Goal: Task Accomplishment & Management: Complete application form

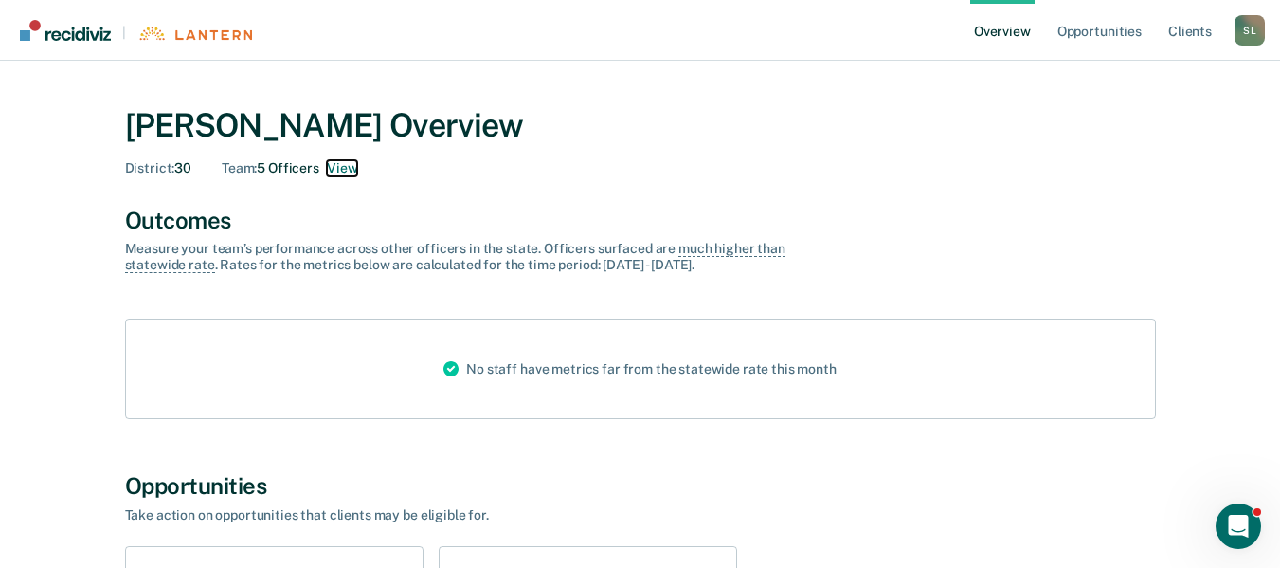
click at [334, 171] on button "View" at bounding box center [342, 168] width 30 height 16
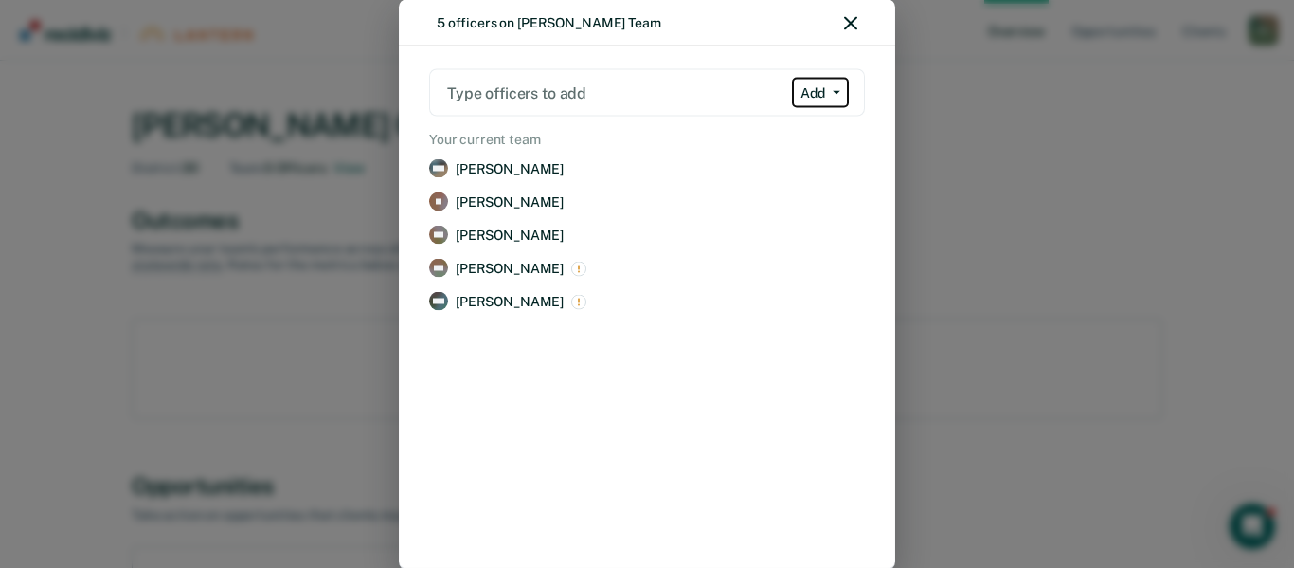
click at [813, 90] on button "Add" at bounding box center [820, 93] width 57 height 30
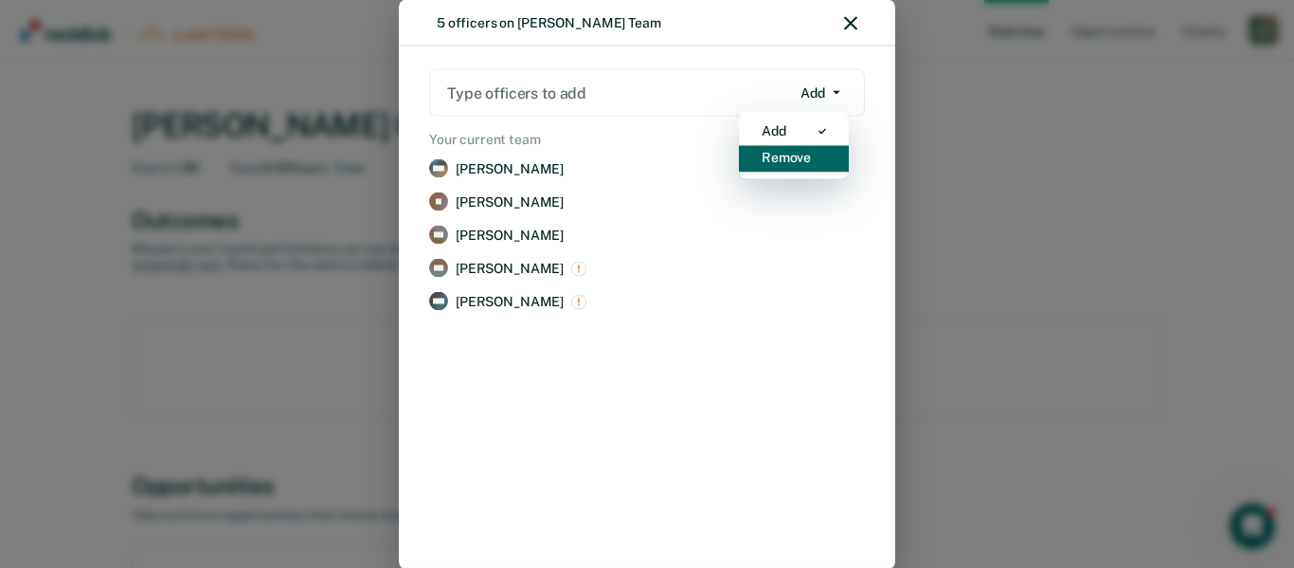
click at [809, 165] on div "Remove" at bounding box center [786, 158] width 49 height 16
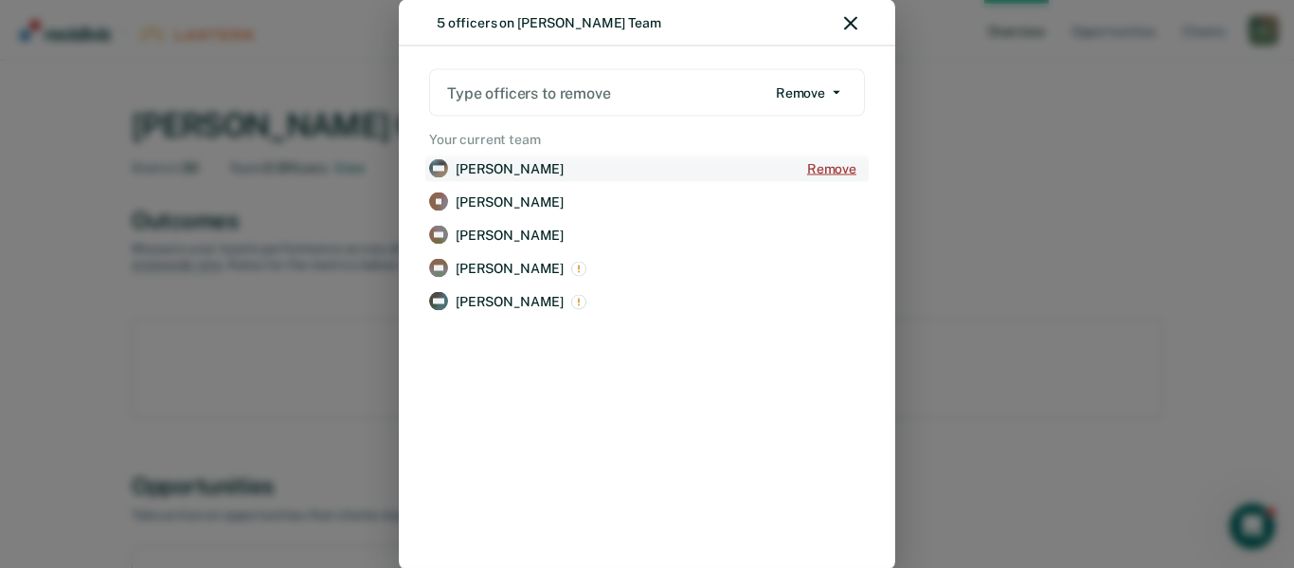
click at [824, 162] on button "Remove" at bounding box center [832, 168] width 66 height 26
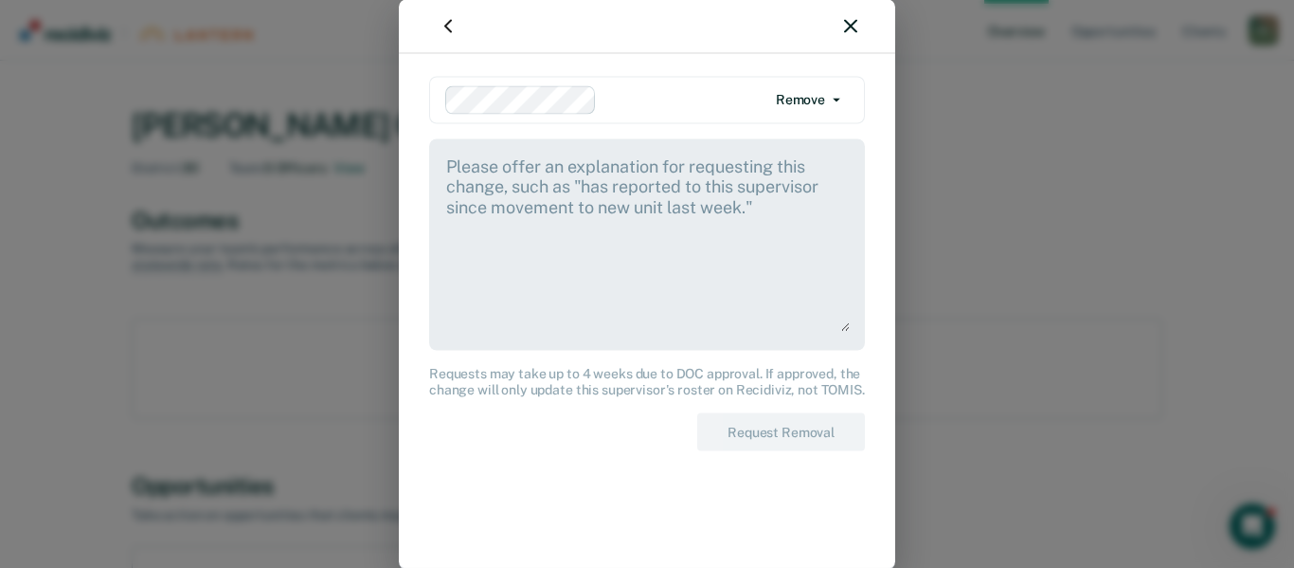
click at [678, 231] on textarea at bounding box center [647, 241] width 406 height 177
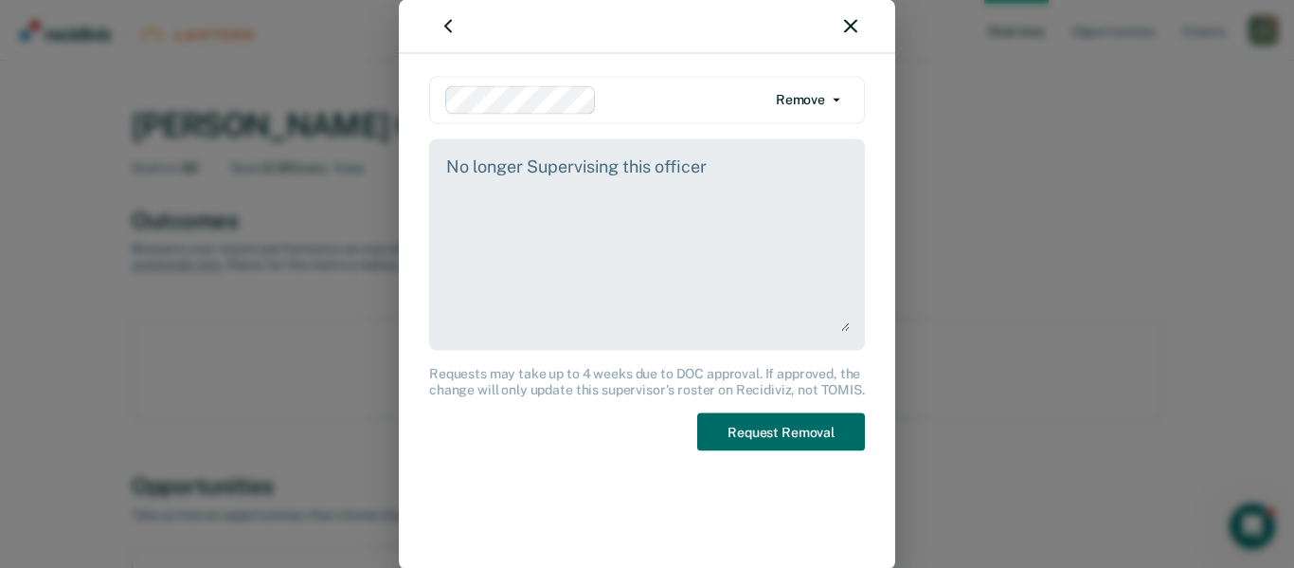
drag, startPoint x: 714, startPoint y: 170, endPoint x: 424, endPoint y: 184, distance: 290.3
click at [424, 184] on div "Remove Add Remove No longer Supervising this officer Requests may take up to 4 …" at bounding box center [647, 310] width 496 height 515
type textarea "No longer Supervising this officer"
click at [803, 445] on button "Request Removal" at bounding box center [781, 431] width 168 height 39
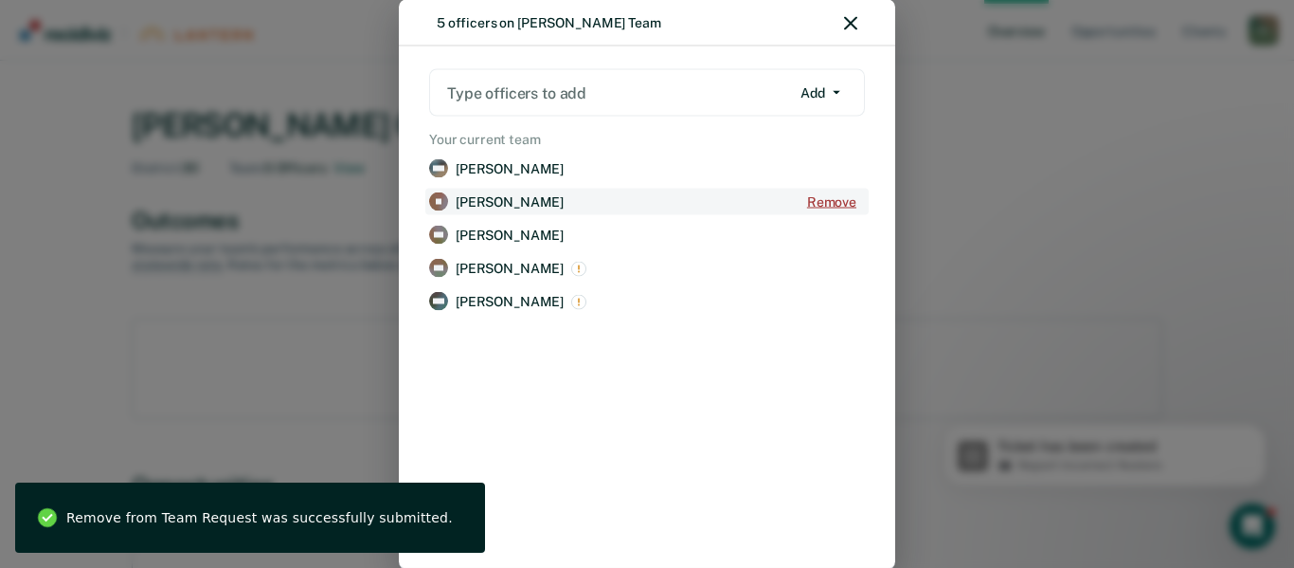
click at [834, 204] on button "Remove" at bounding box center [832, 202] width 66 height 26
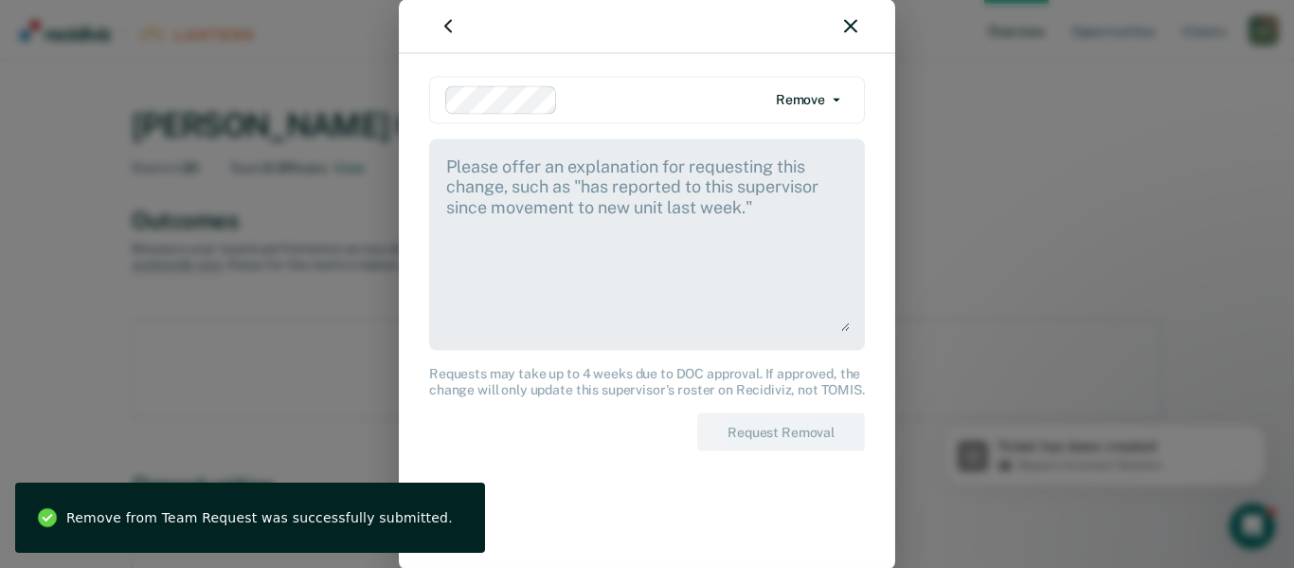
click at [758, 275] on textarea at bounding box center [647, 241] width 406 height 177
paste textarea "No longer Supervising this officer"
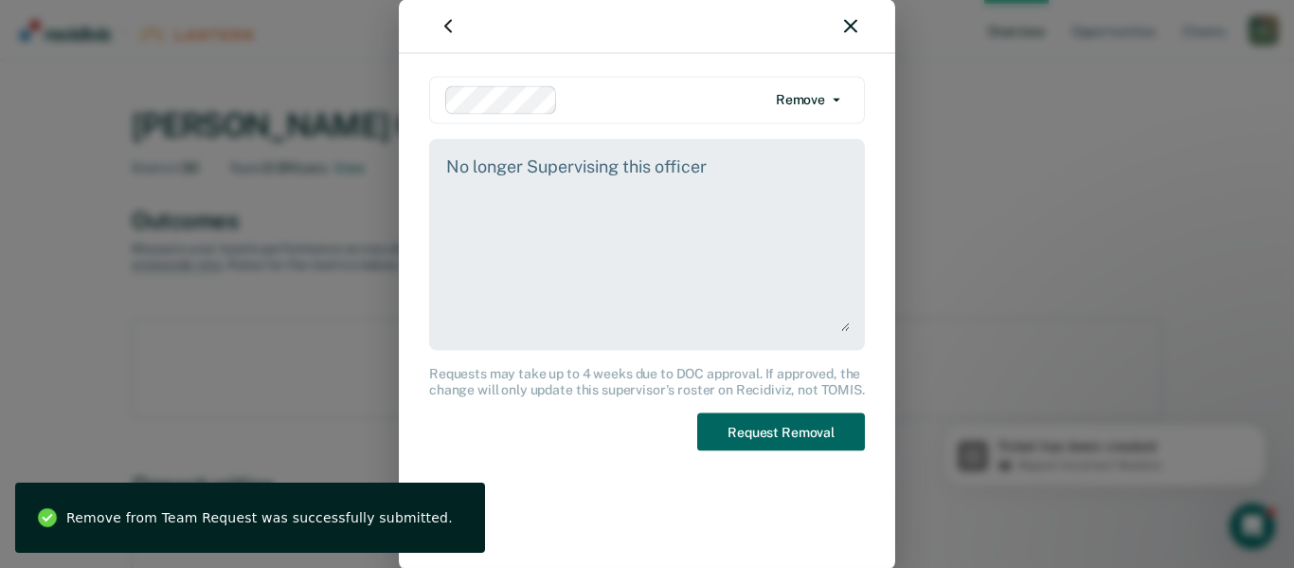
type textarea "No longer Supervising this officer"
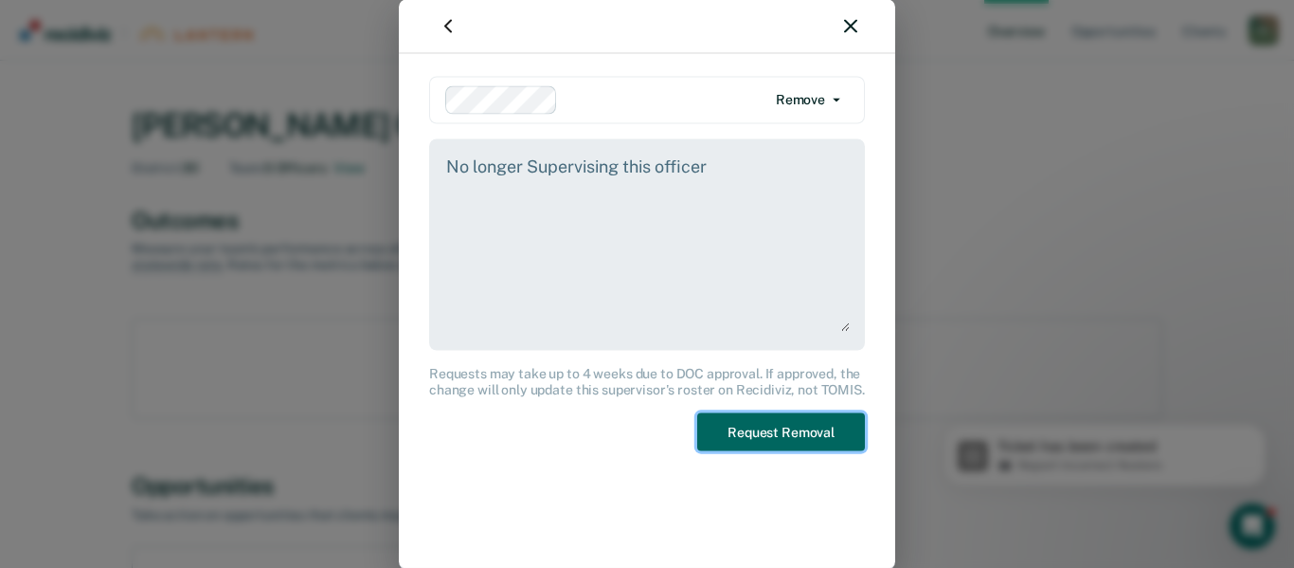
click at [801, 433] on button "Request Removal" at bounding box center [781, 431] width 168 height 39
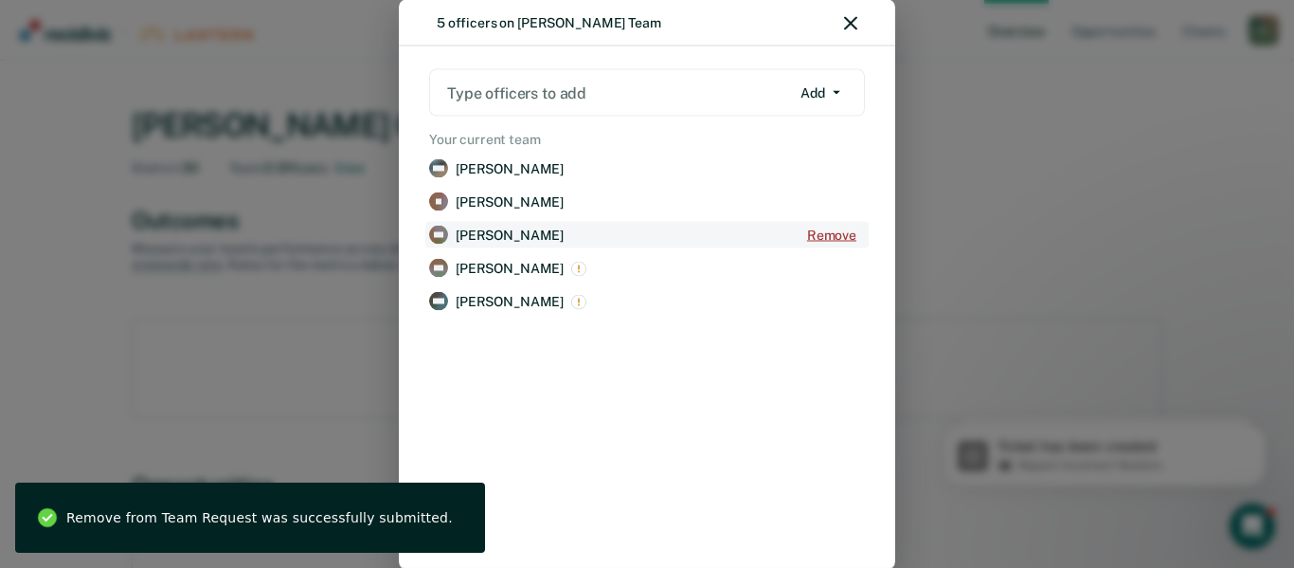
click at [837, 231] on button "Remove" at bounding box center [832, 235] width 66 height 26
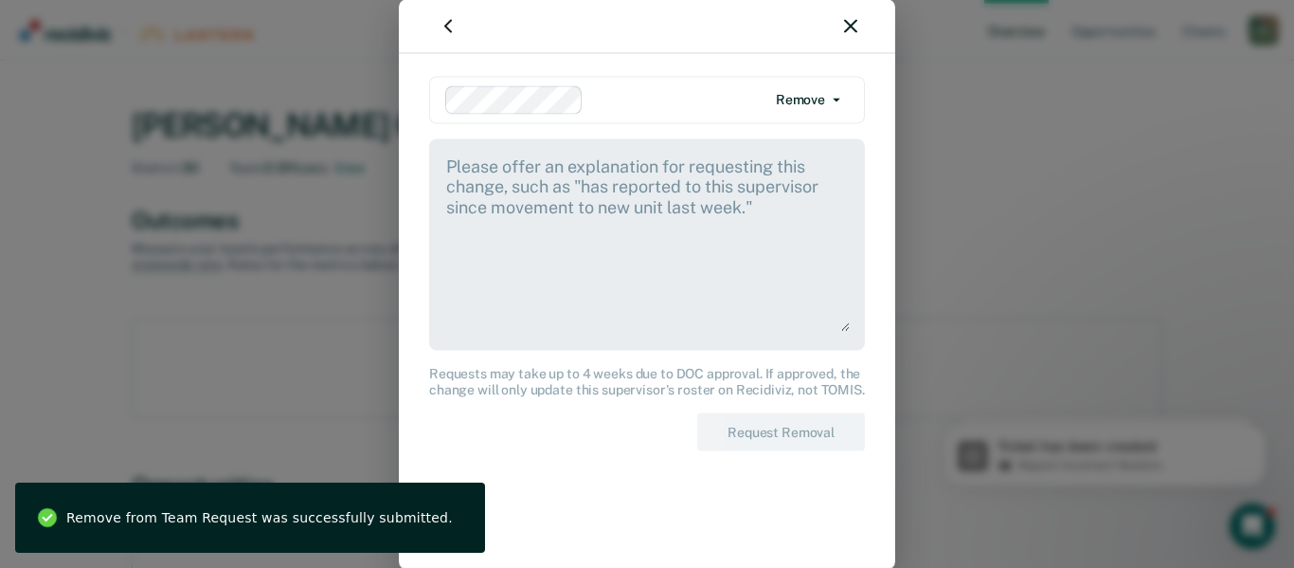
click at [613, 249] on textarea at bounding box center [647, 241] width 406 height 177
paste textarea "No longer Supervising this officer"
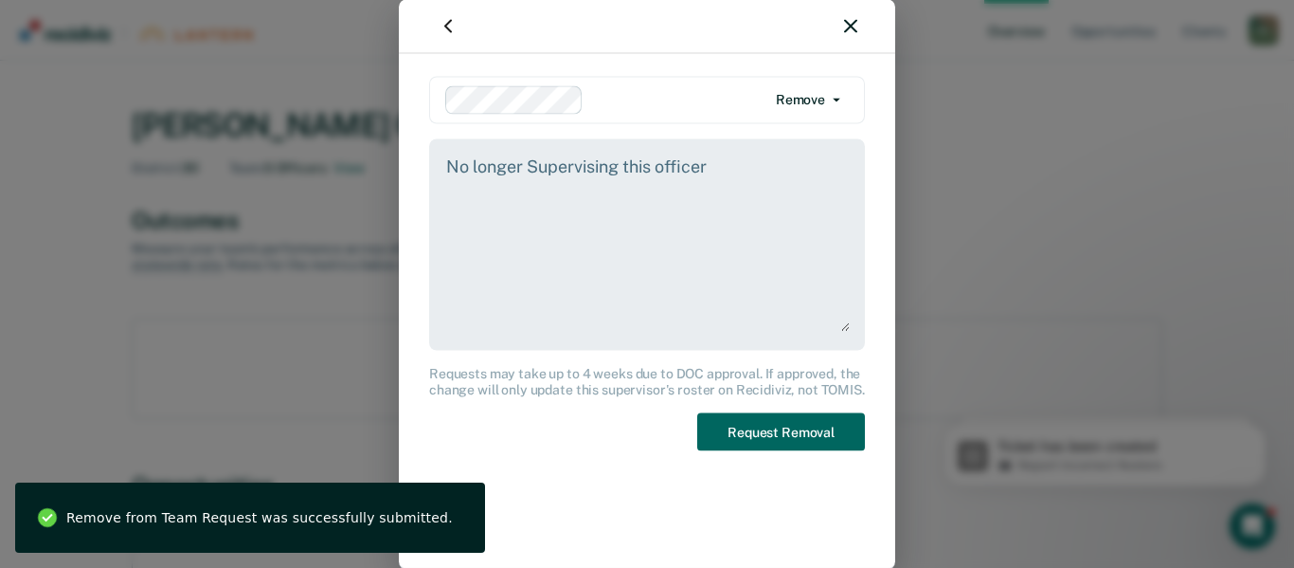
type textarea "No longer Supervising this officer"
click at [773, 424] on button "Request Removal" at bounding box center [781, 431] width 168 height 39
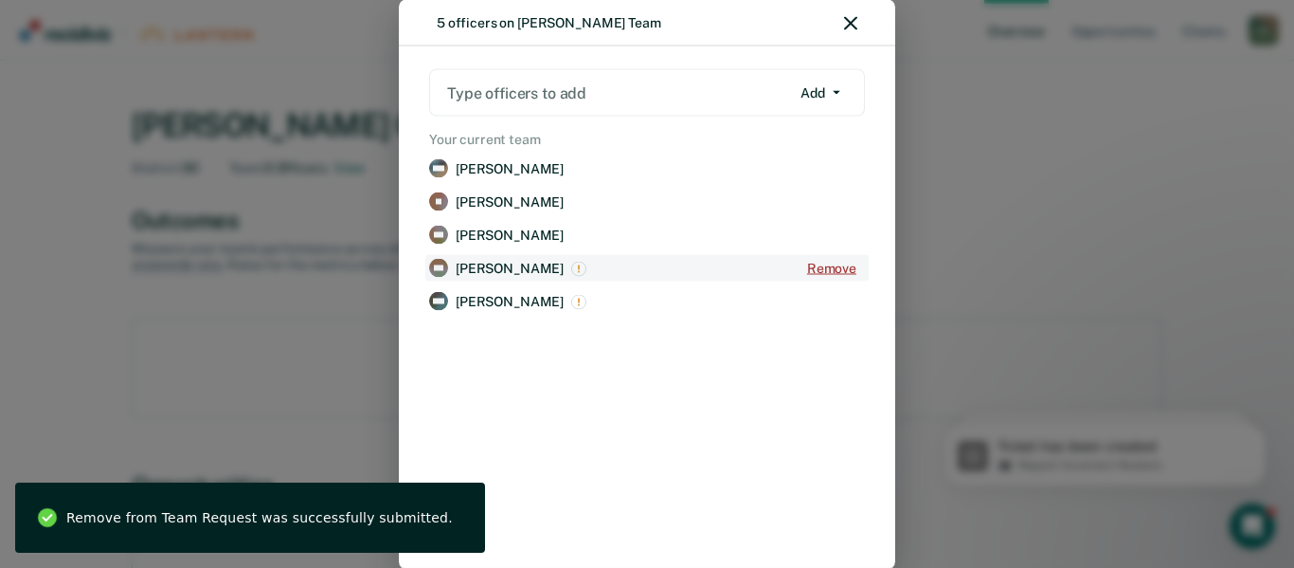
click at [837, 272] on button "Remove" at bounding box center [832, 268] width 66 height 26
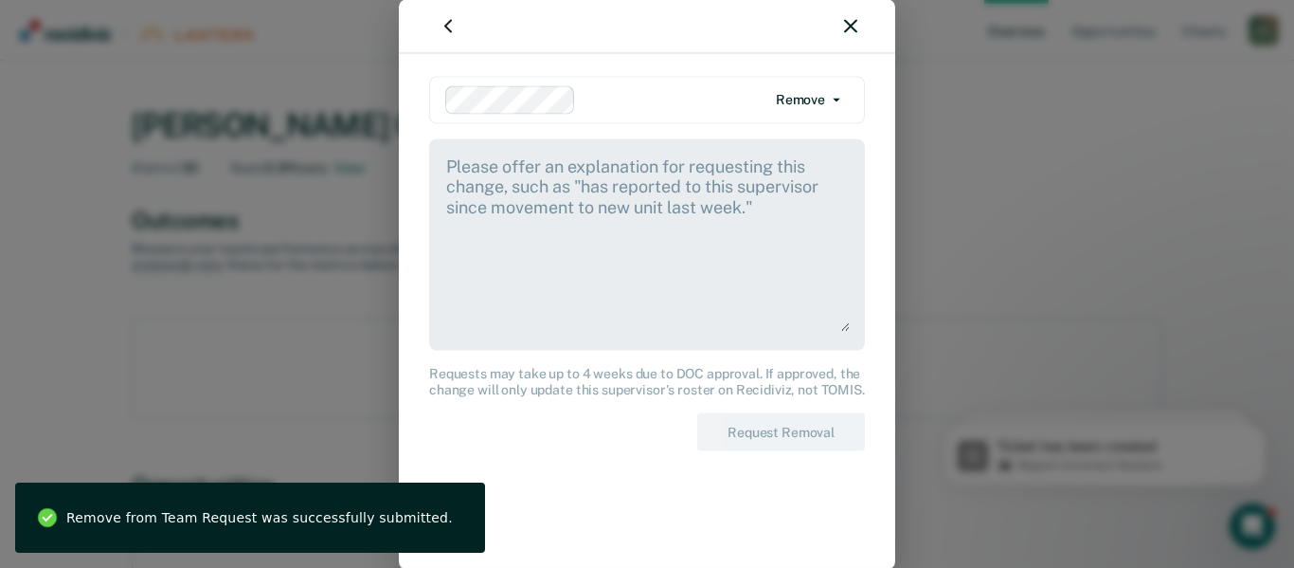
click at [749, 300] on textarea at bounding box center [647, 241] width 406 height 177
paste textarea "No longer Supervising this officer"
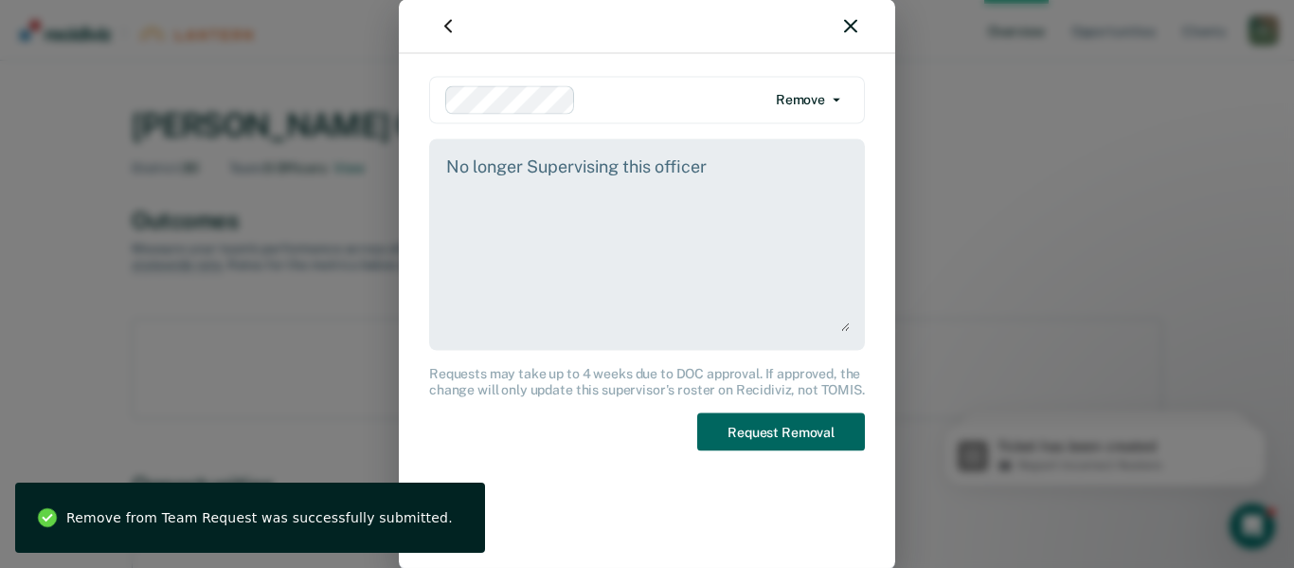
type textarea "No longer Supervising this officer"
click at [803, 423] on button "Request Removal" at bounding box center [781, 431] width 168 height 39
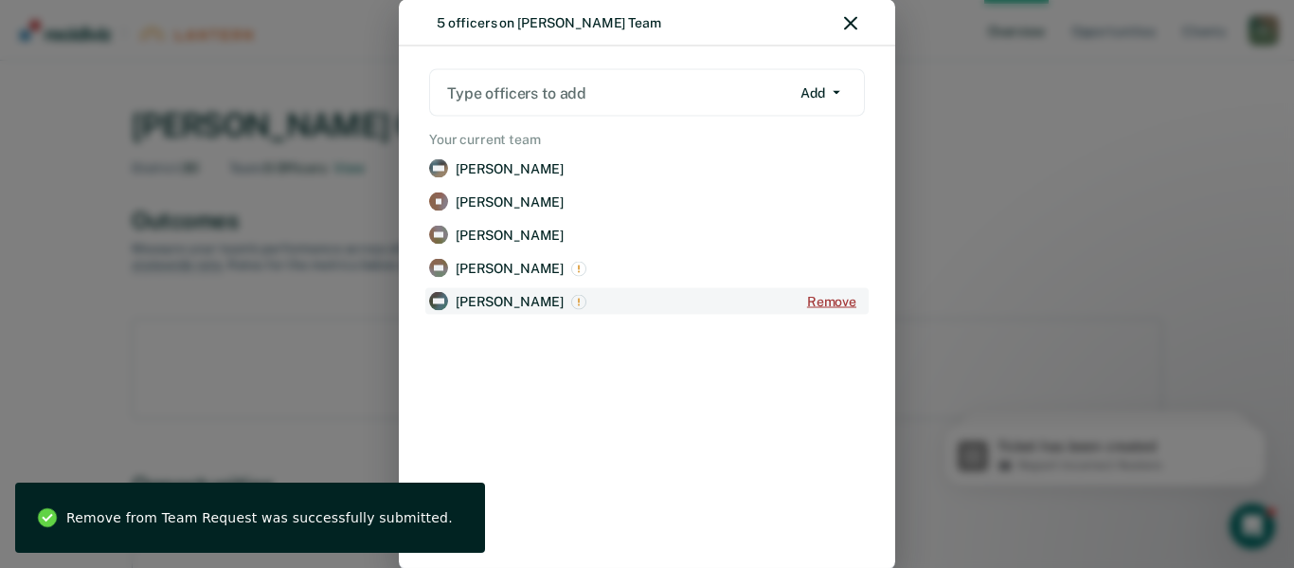
click at [833, 298] on button "Remove" at bounding box center [832, 301] width 66 height 26
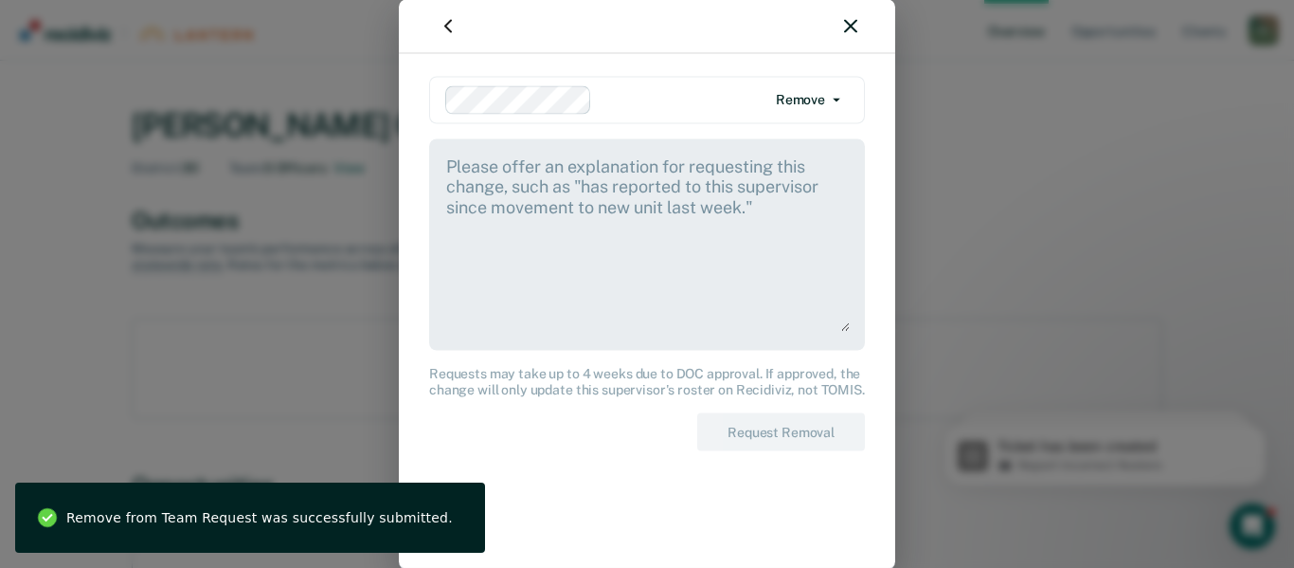
click at [679, 227] on textarea at bounding box center [647, 241] width 406 height 177
paste textarea "No longer Supervising this officer"
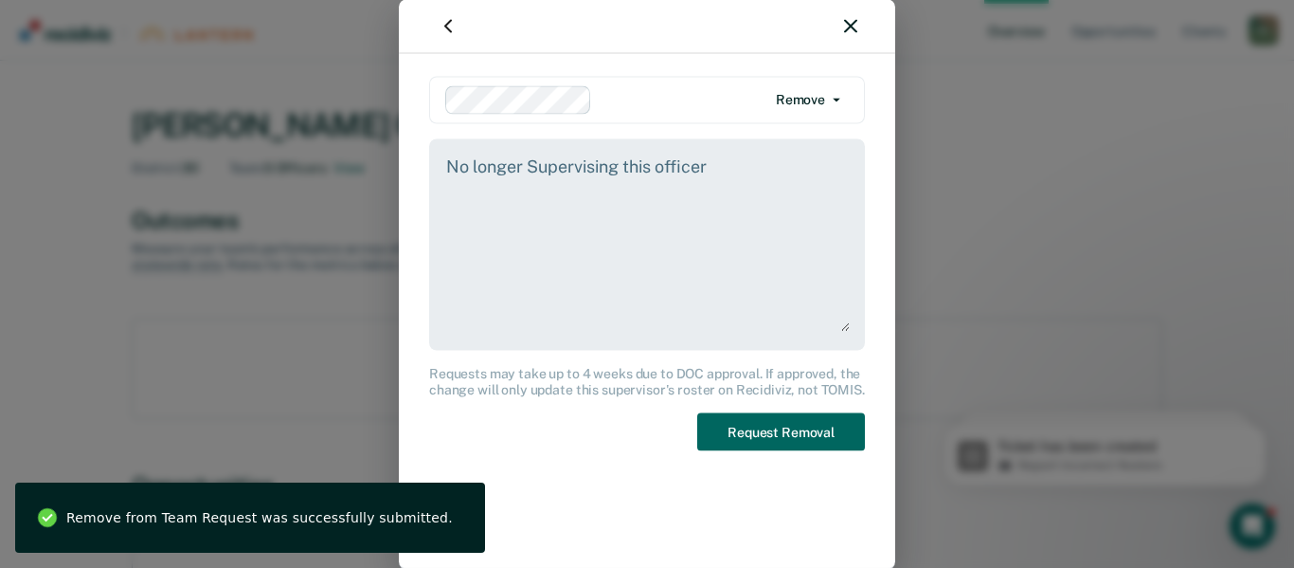
type textarea "No longer Supervising this officer"
click at [810, 434] on button "Request Removal" at bounding box center [781, 431] width 168 height 39
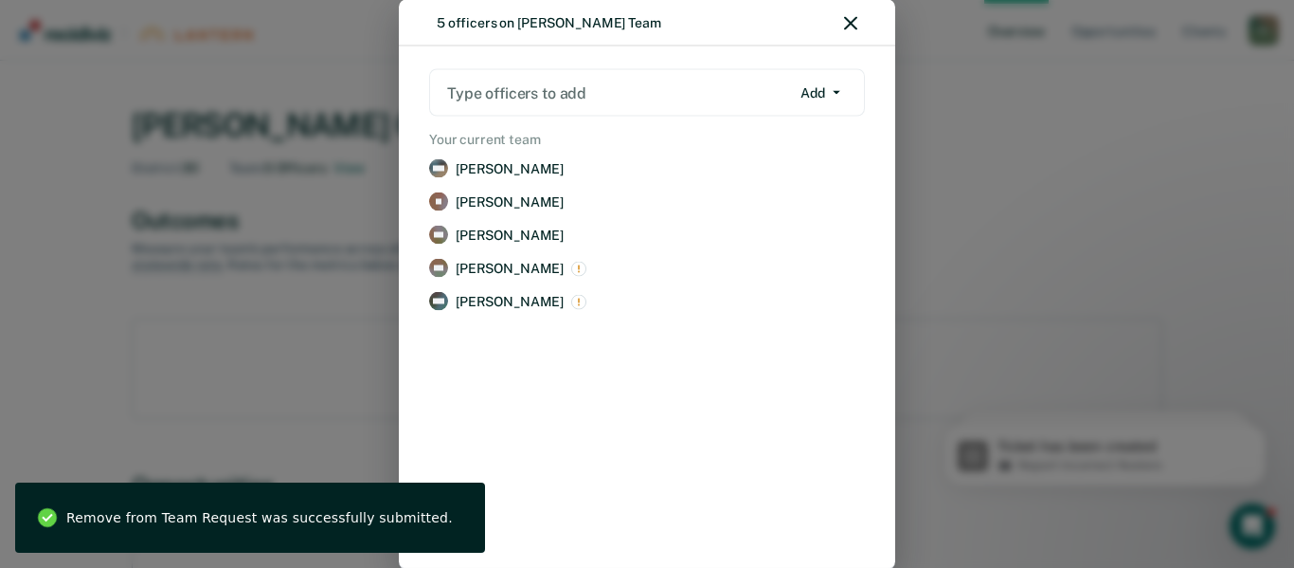
click at [588, 94] on div at bounding box center [618, 92] width 343 height 22
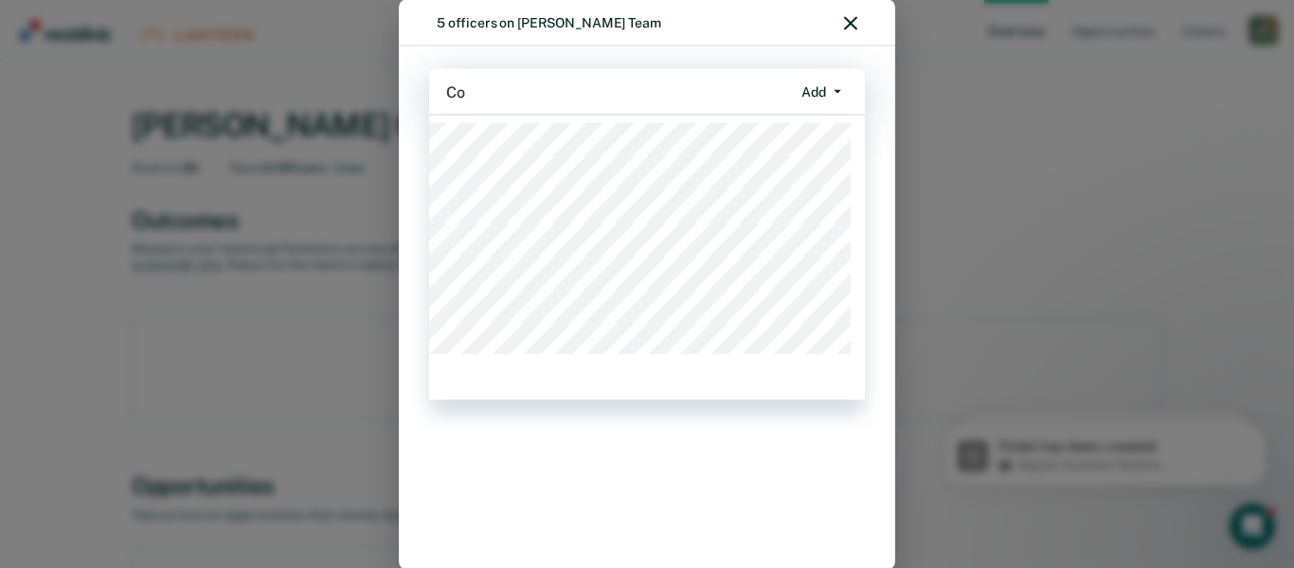
type input "C"
type input "shel"
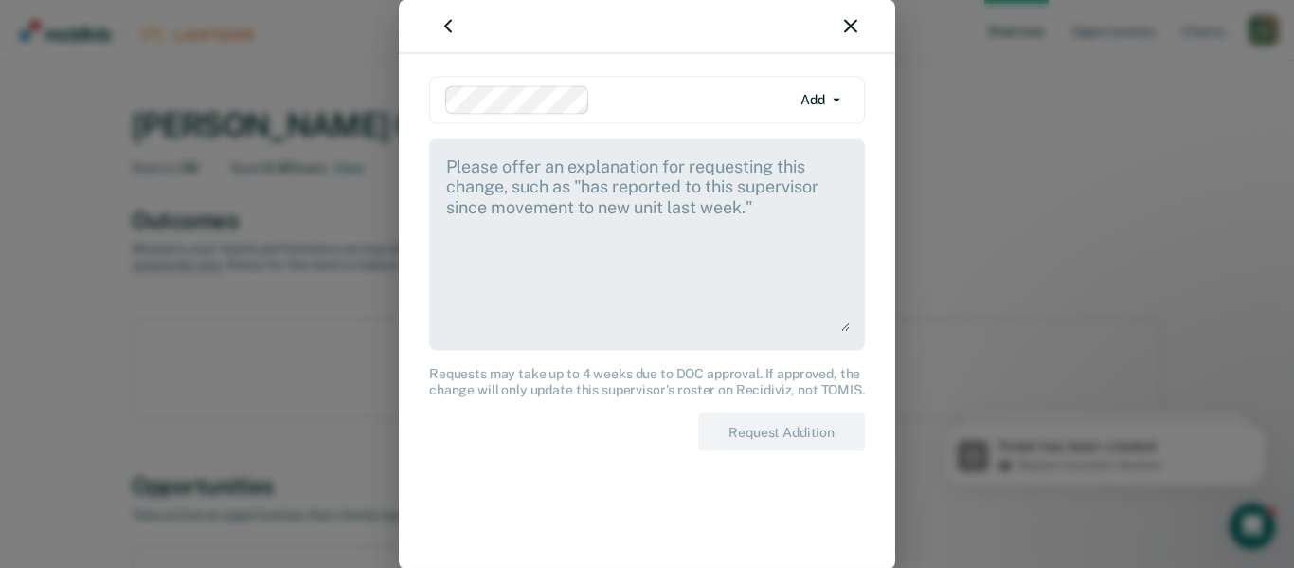
click at [513, 191] on textarea at bounding box center [647, 241] width 406 height 177
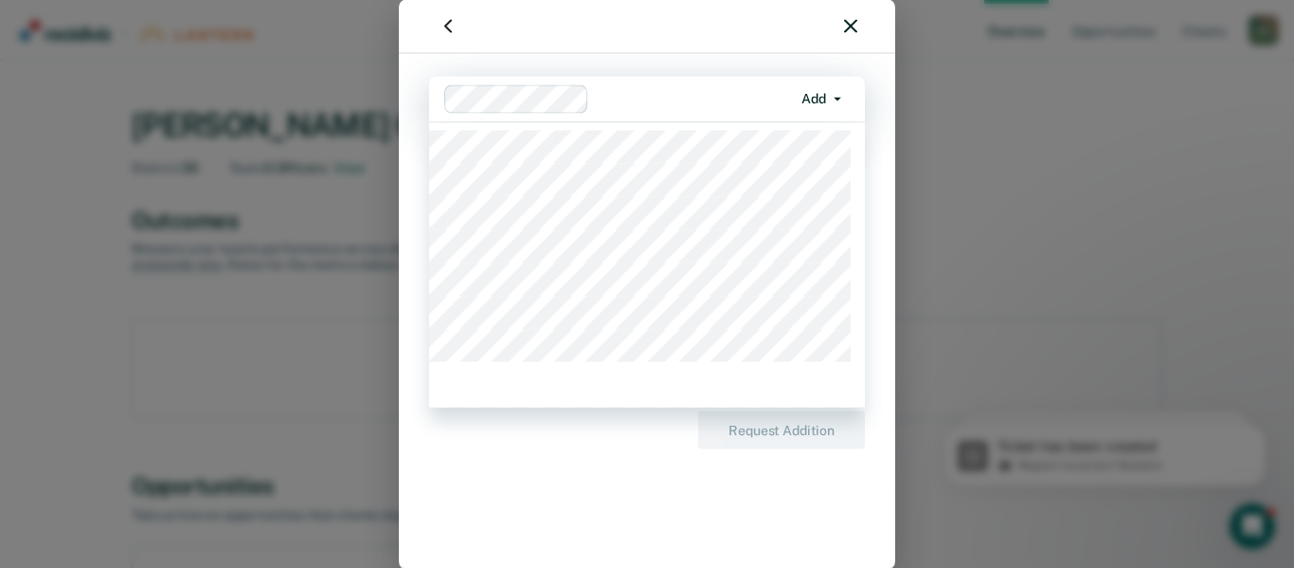
click at [643, 99] on div at bounding box center [694, 98] width 195 height 22
type input "Rog"
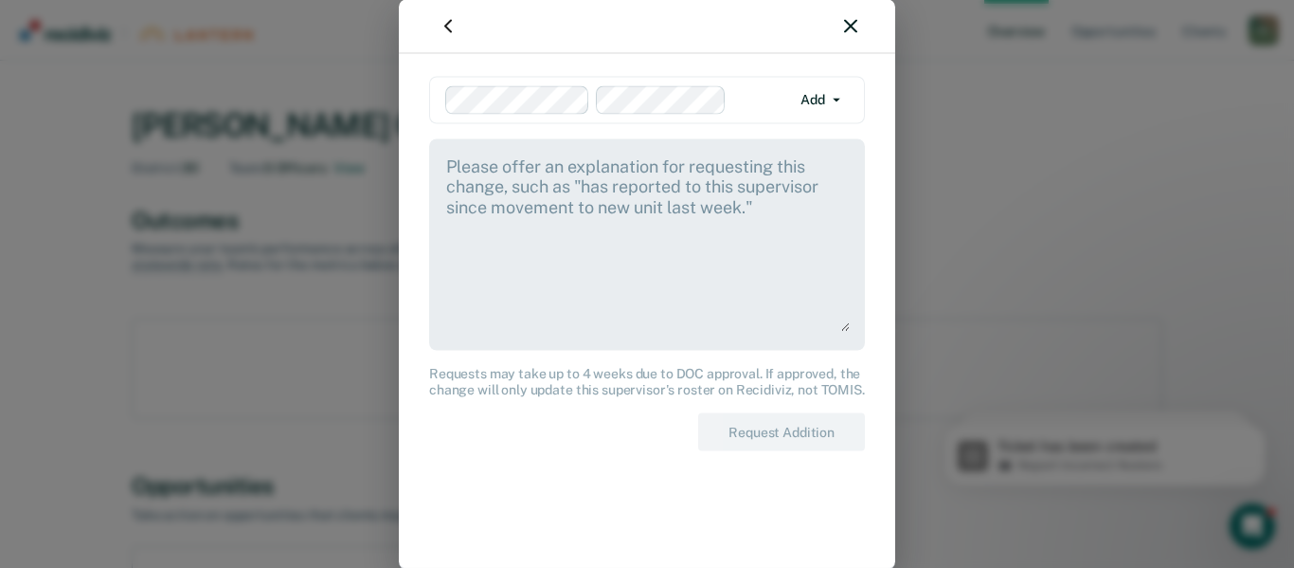
click at [750, 96] on div at bounding box center [762, 99] width 57 height 22
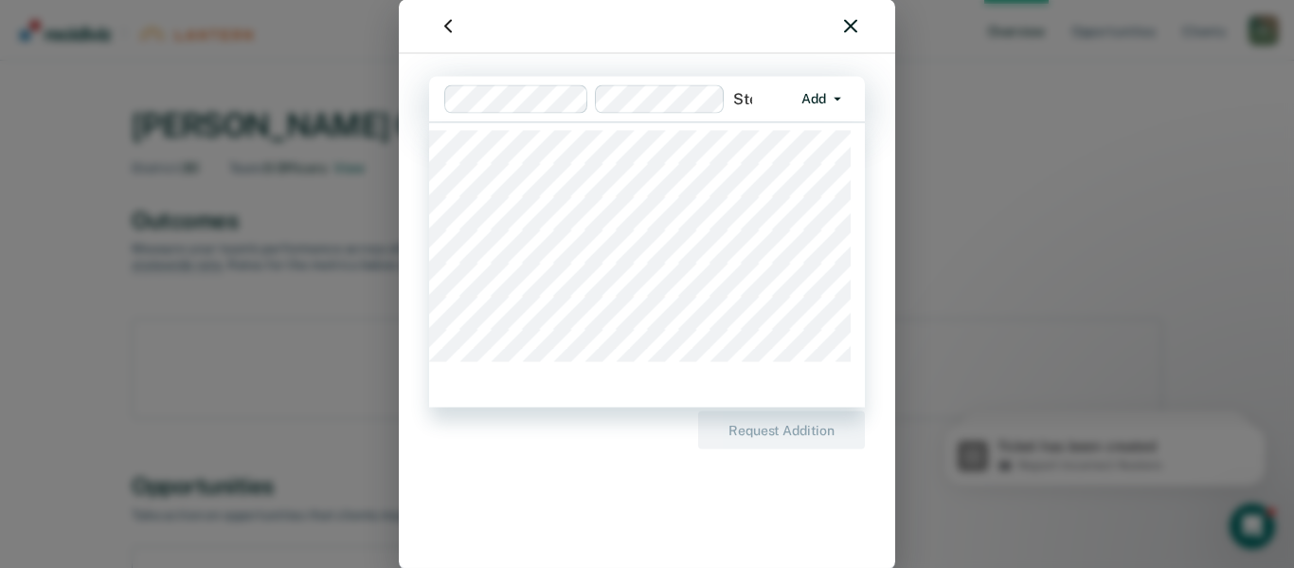
type input "Step"
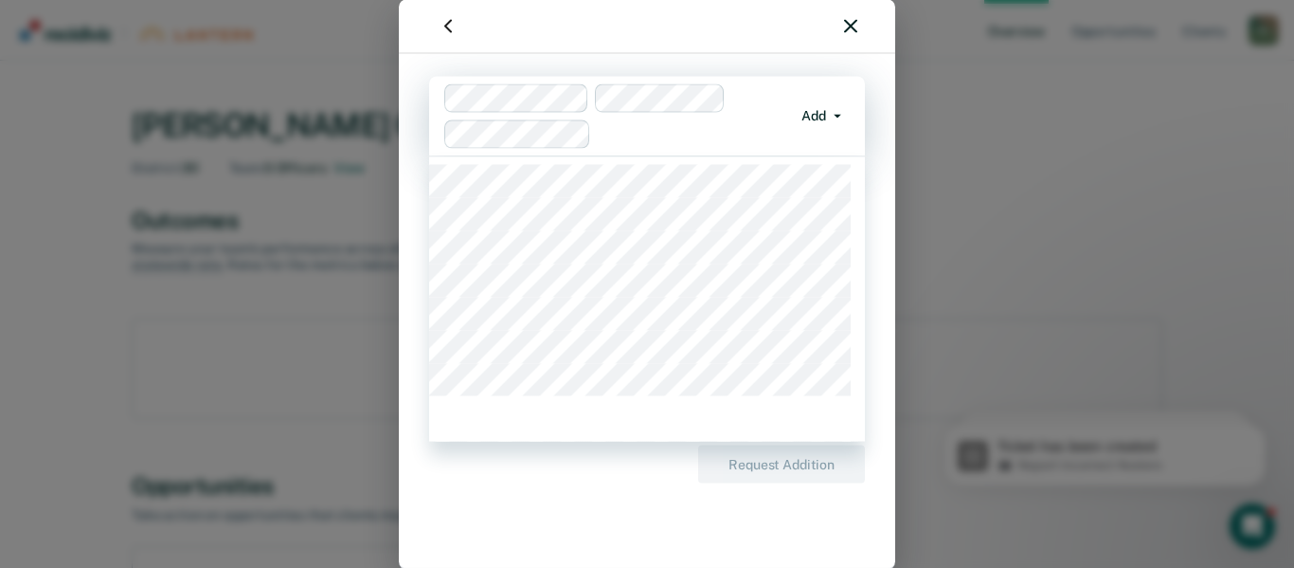
click at [610, 138] on div at bounding box center [695, 133] width 193 height 22
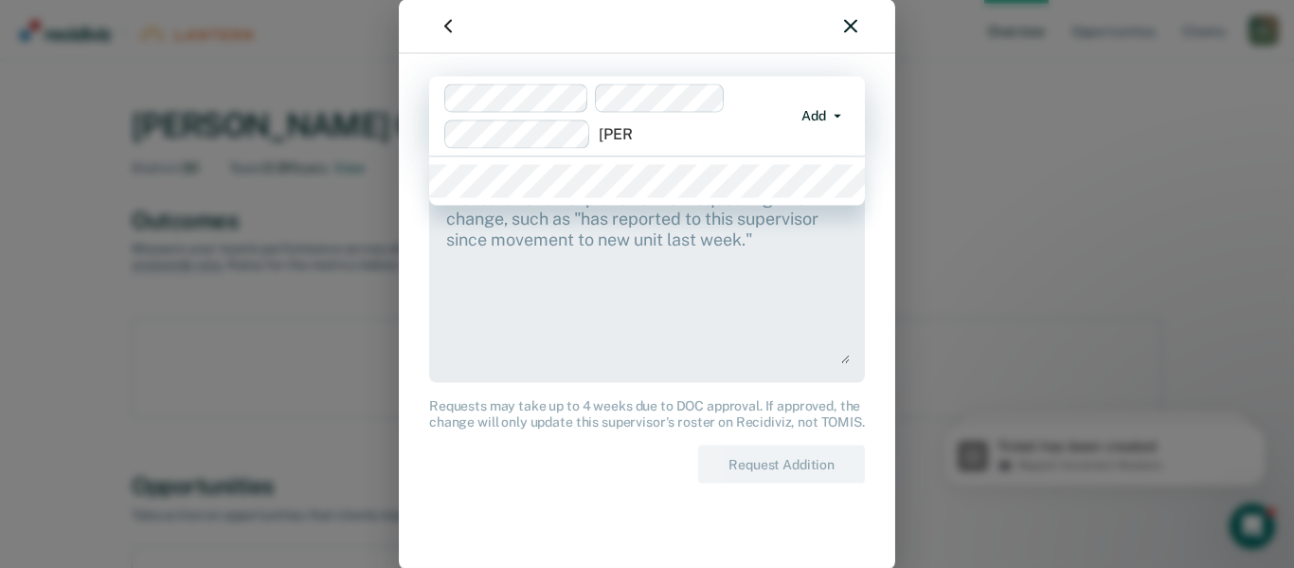
type input "Vincen"
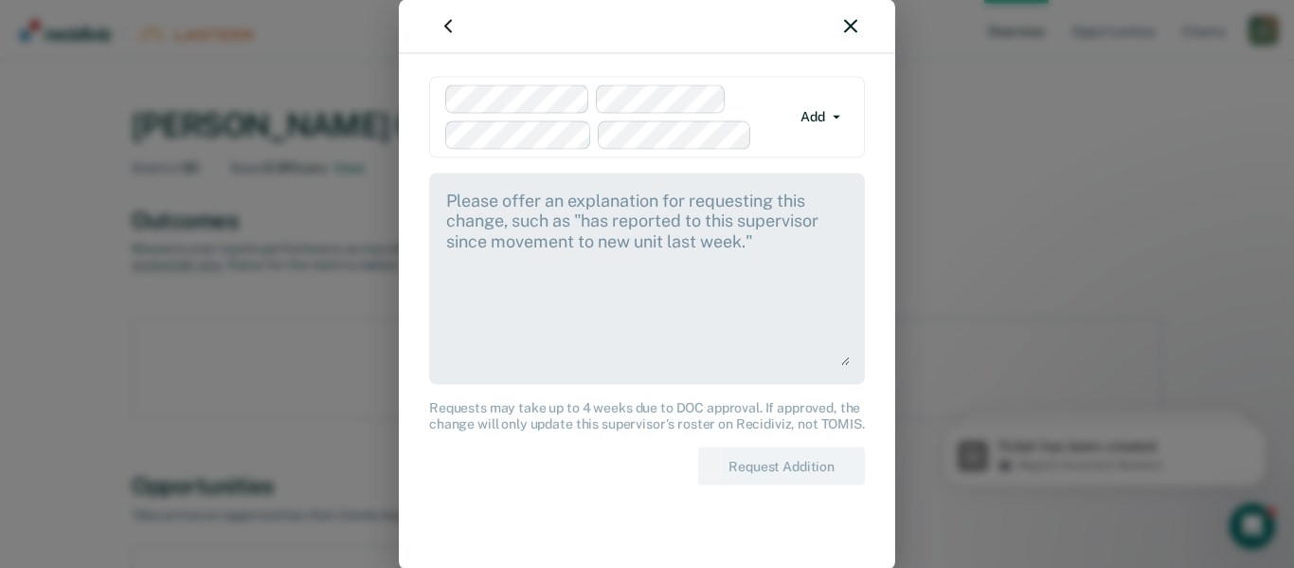
click at [757, 136] on div at bounding box center [618, 116] width 347 height 64
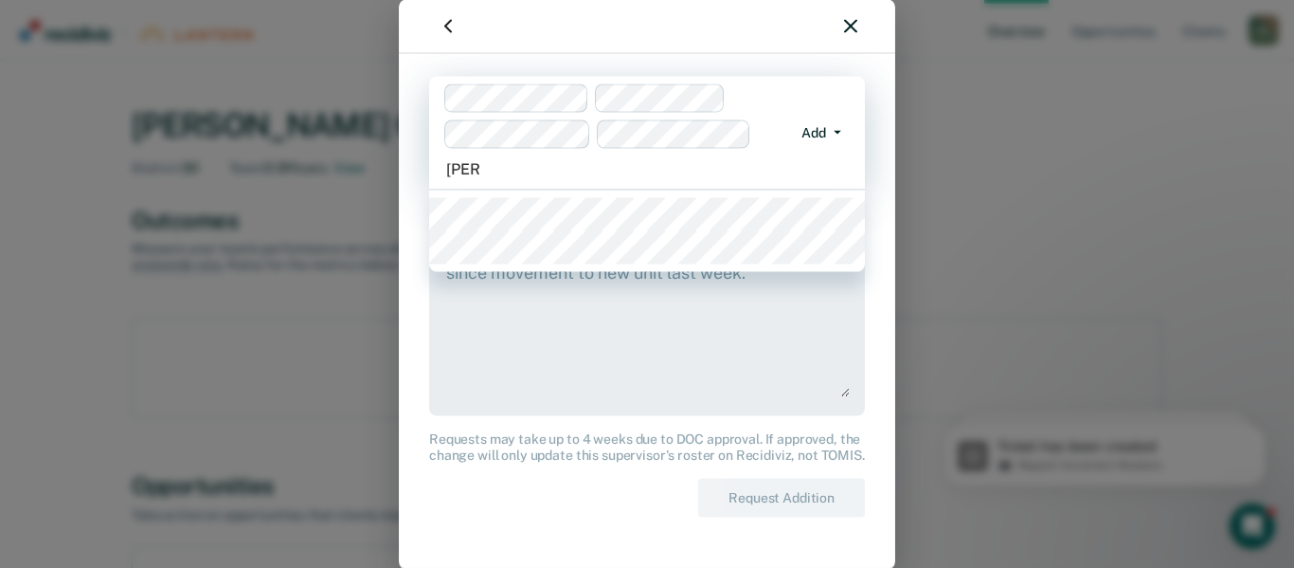
type input "[PERSON_NAME]"
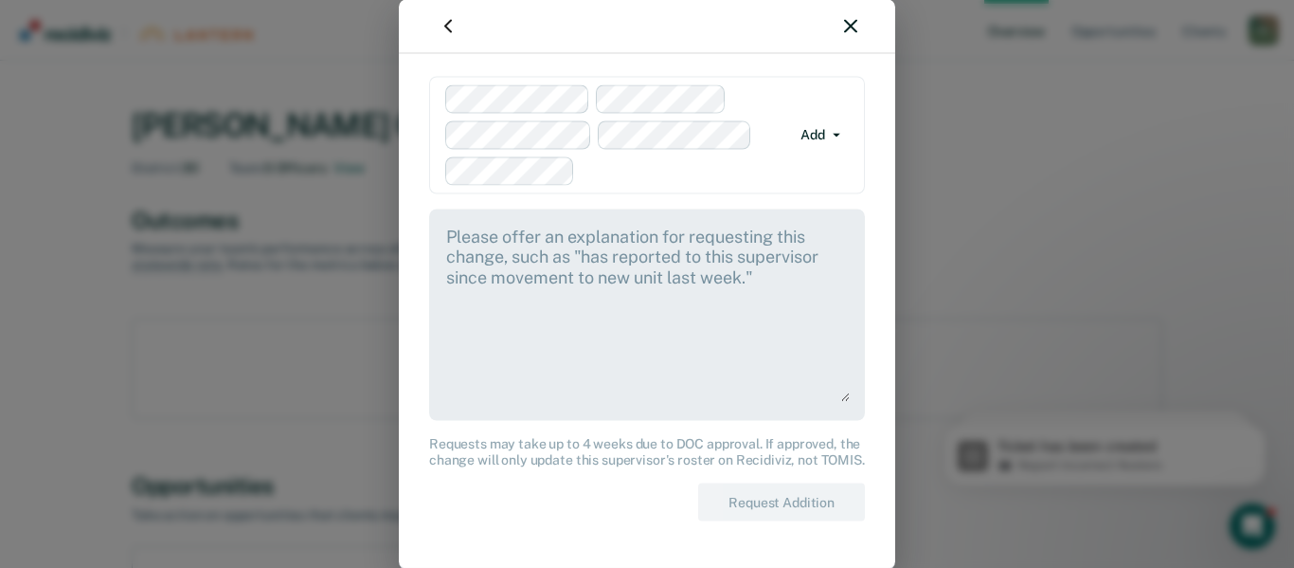
click at [609, 169] on div at bounding box center [687, 170] width 208 height 22
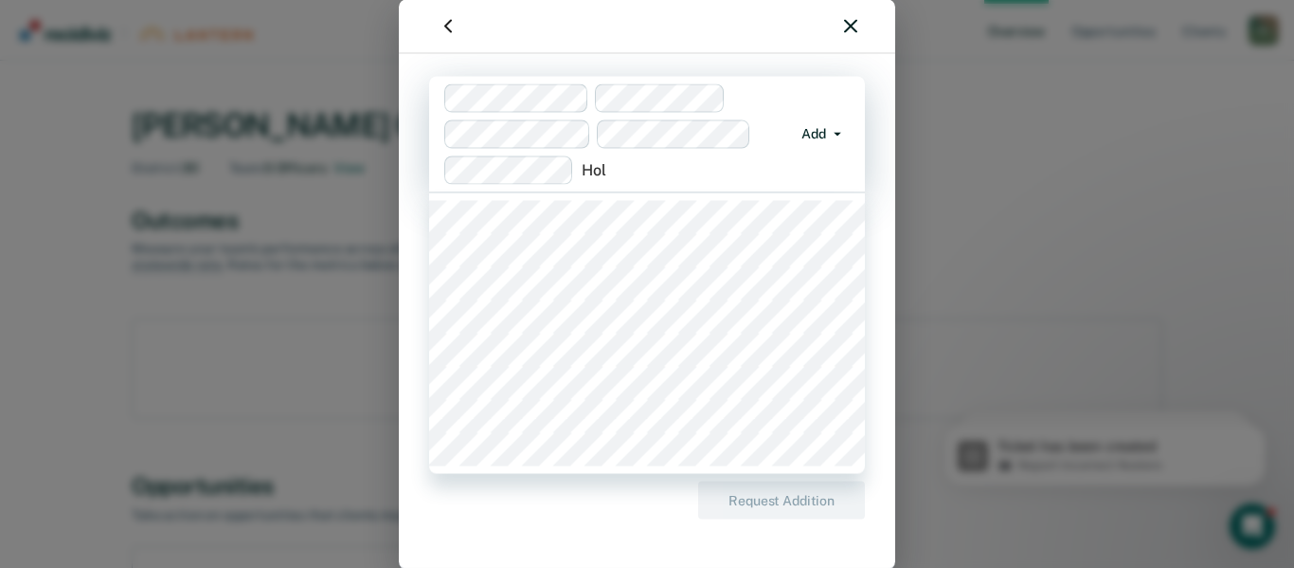
type input "[PERSON_NAME]"
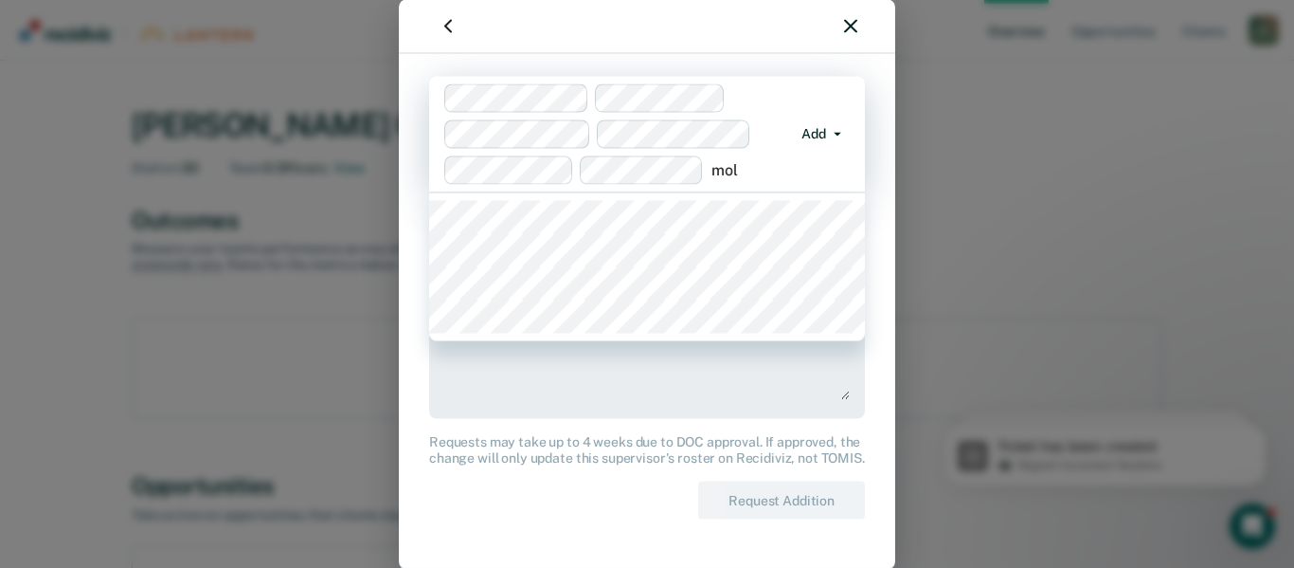
type input "[PERSON_NAME]"
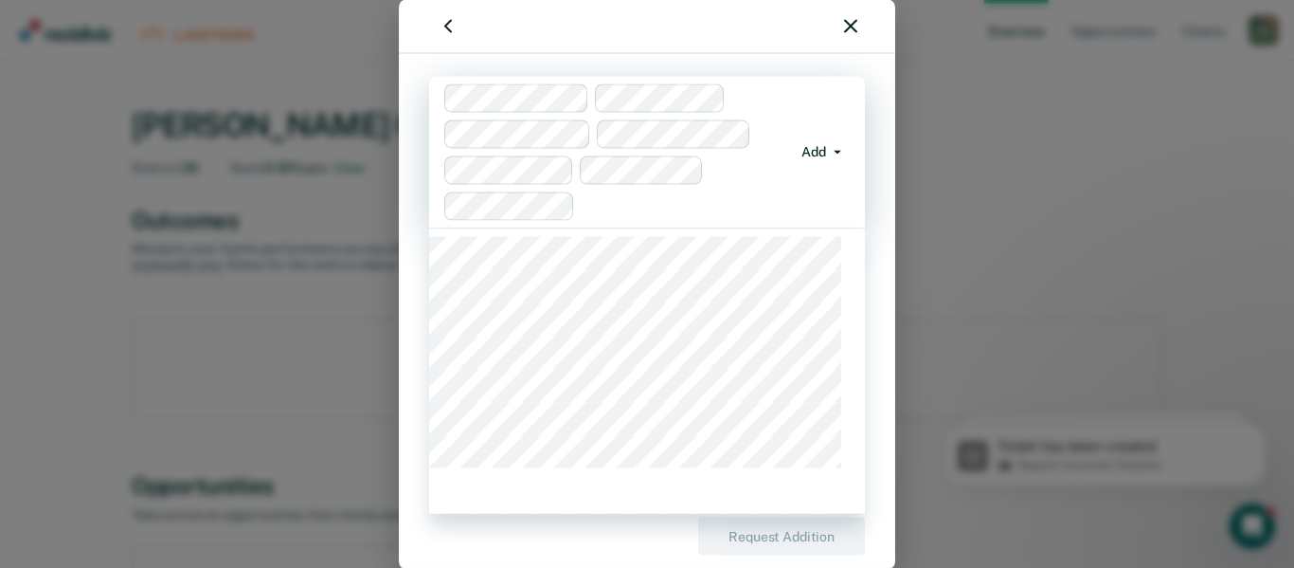
click at [680, 207] on div at bounding box center [687, 205] width 208 height 22
type input "J"
click at [875, 157] on div "option [PERSON_NAME], selected. 780 results available. Use Up and Down to choos…" at bounding box center [647, 310] width 496 height 515
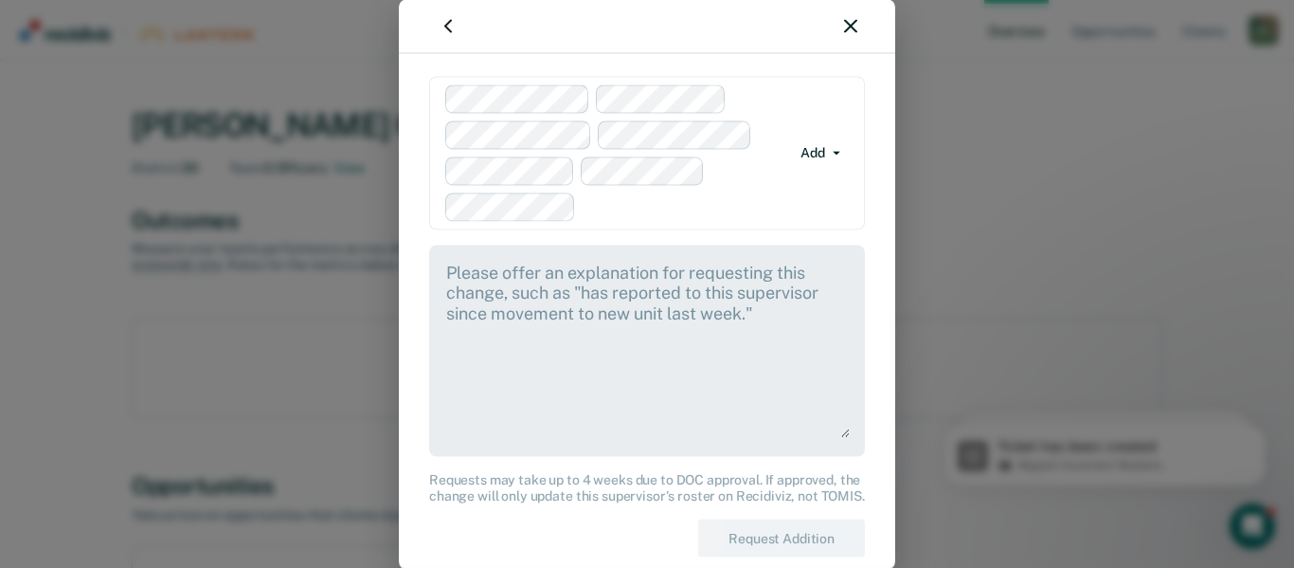
click at [608, 341] on textarea at bounding box center [647, 348] width 406 height 177
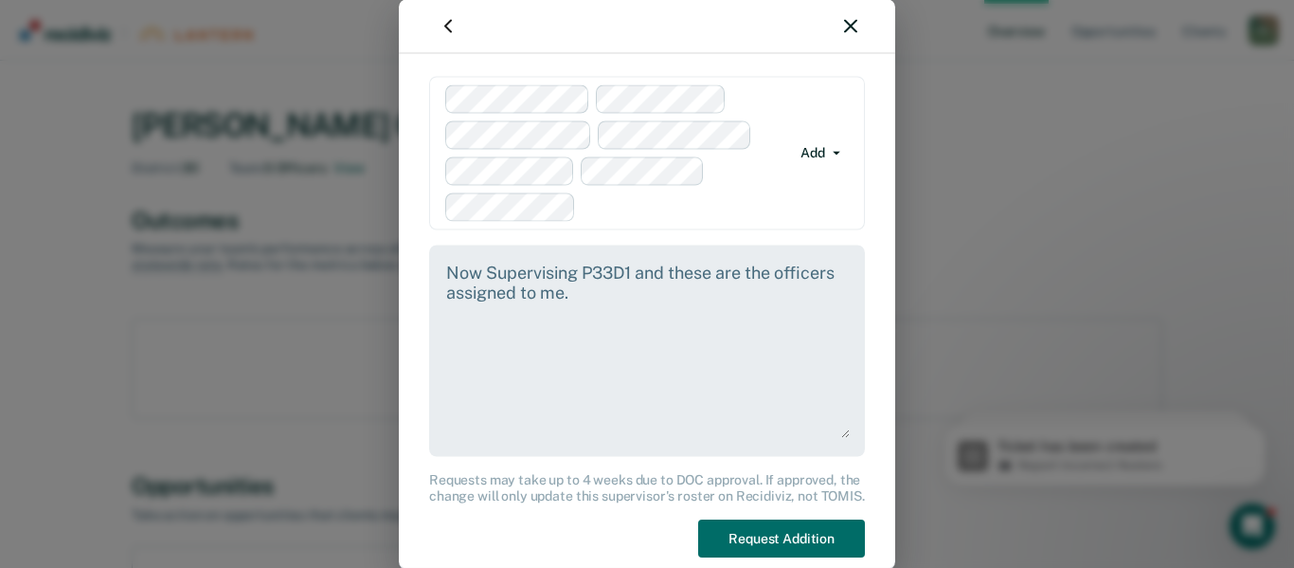
scroll to position [27, 0]
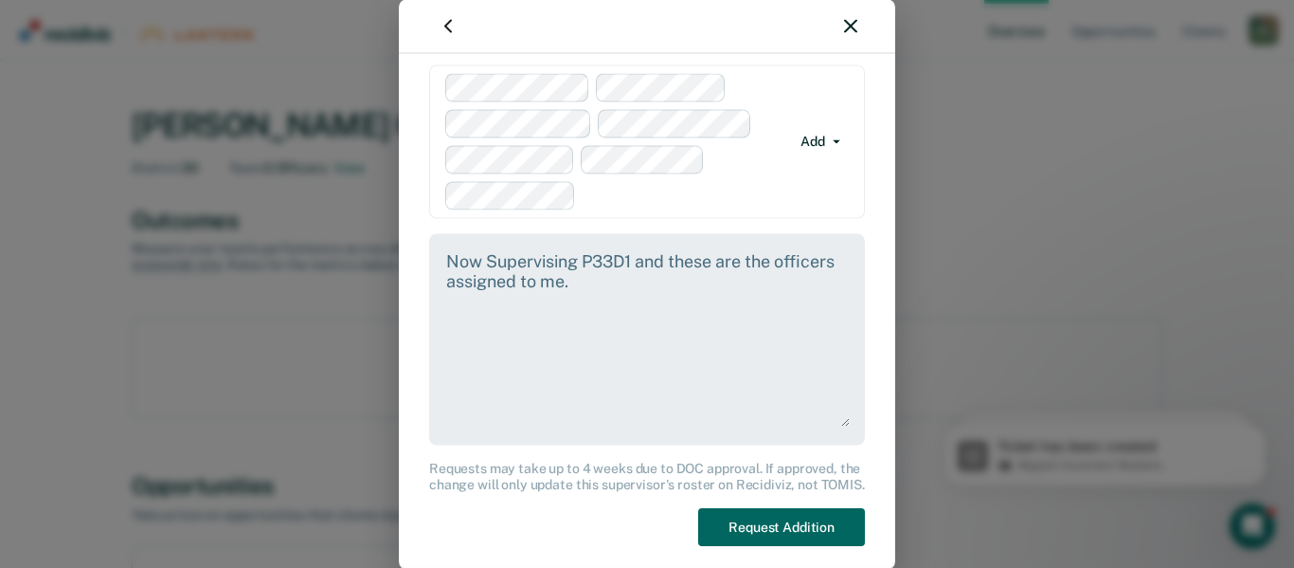
type textarea "Now Supervising P33D1 and these are the officers assigned to me."
click at [802, 537] on button "Request Addition" at bounding box center [781, 526] width 167 height 39
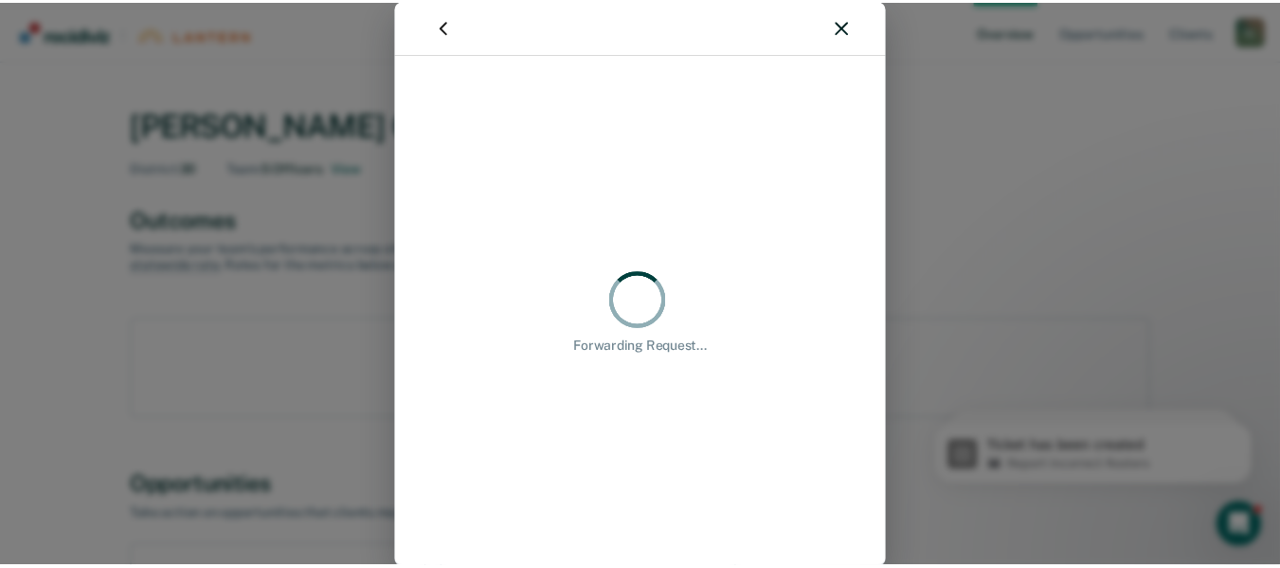
scroll to position [0, 0]
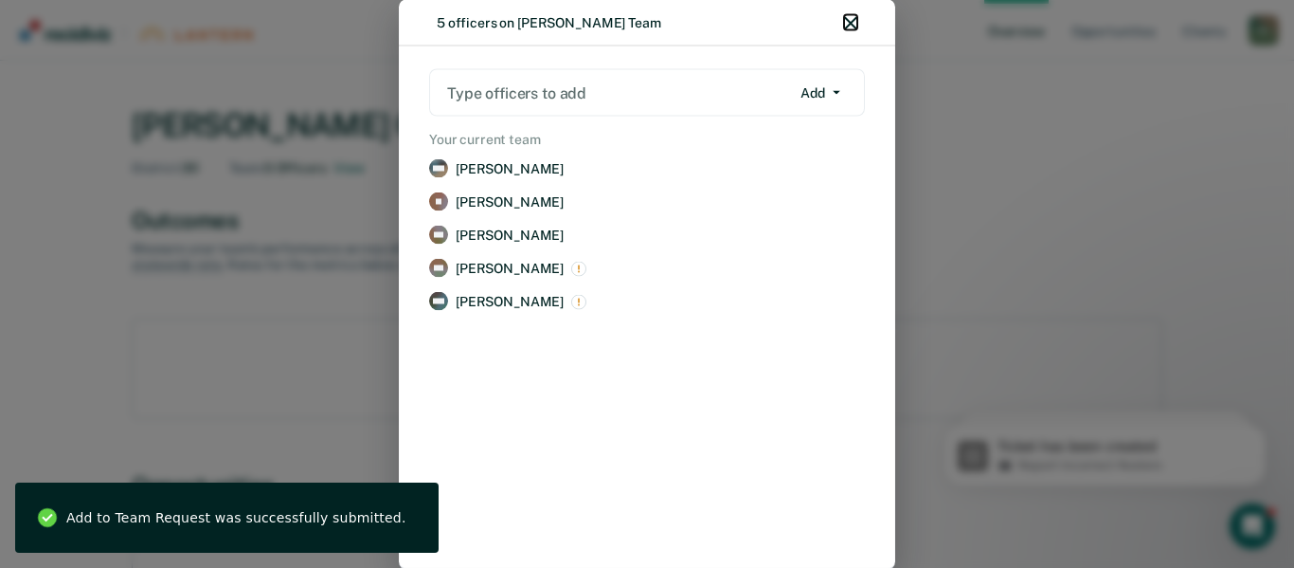
click at [845, 22] on icon "button" at bounding box center [850, 22] width 13 height 13
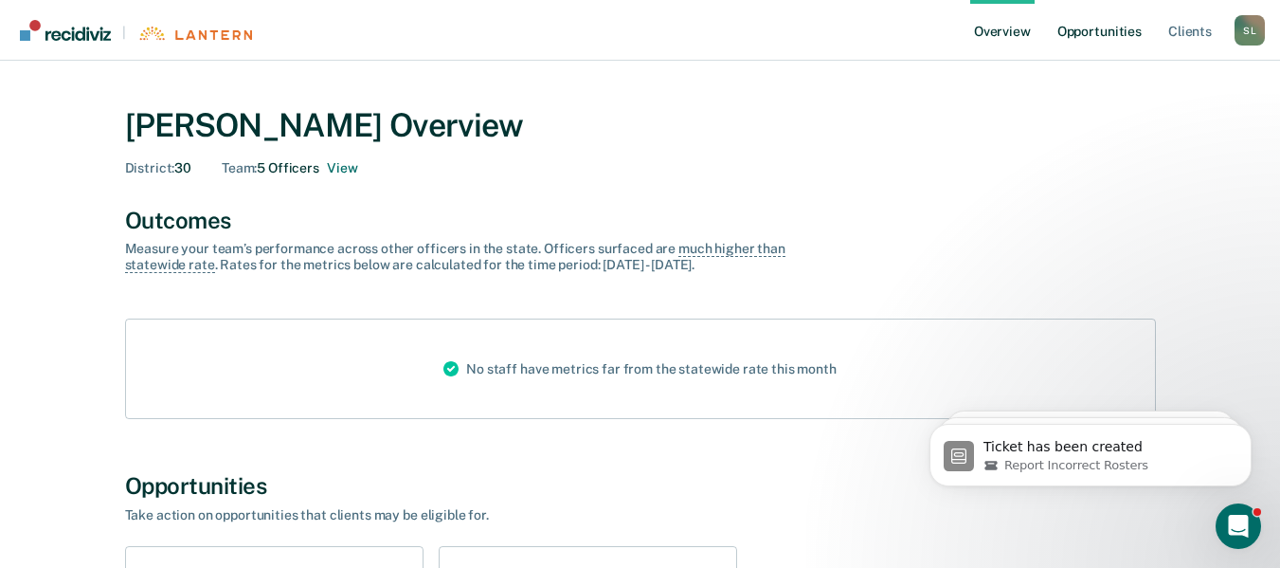
click at [1098, 15] on link "Opportunities" at bounding box center [1100, 30] width 92 height 61
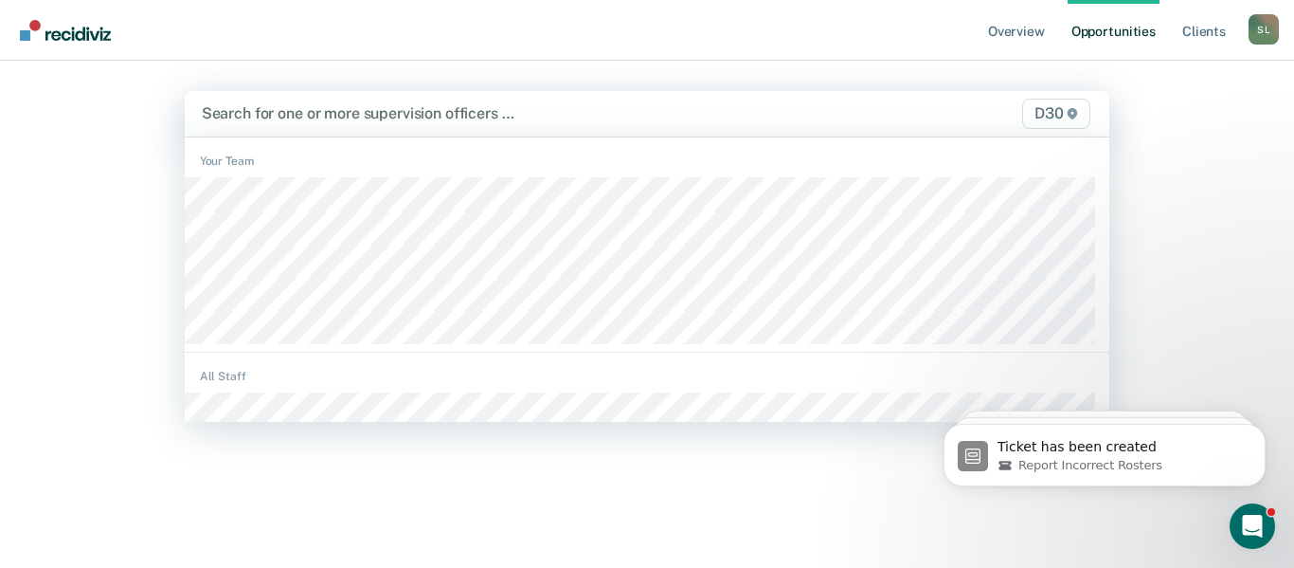
click at [322, 112] on div at bounding box center [513, 113] width 623 height 22
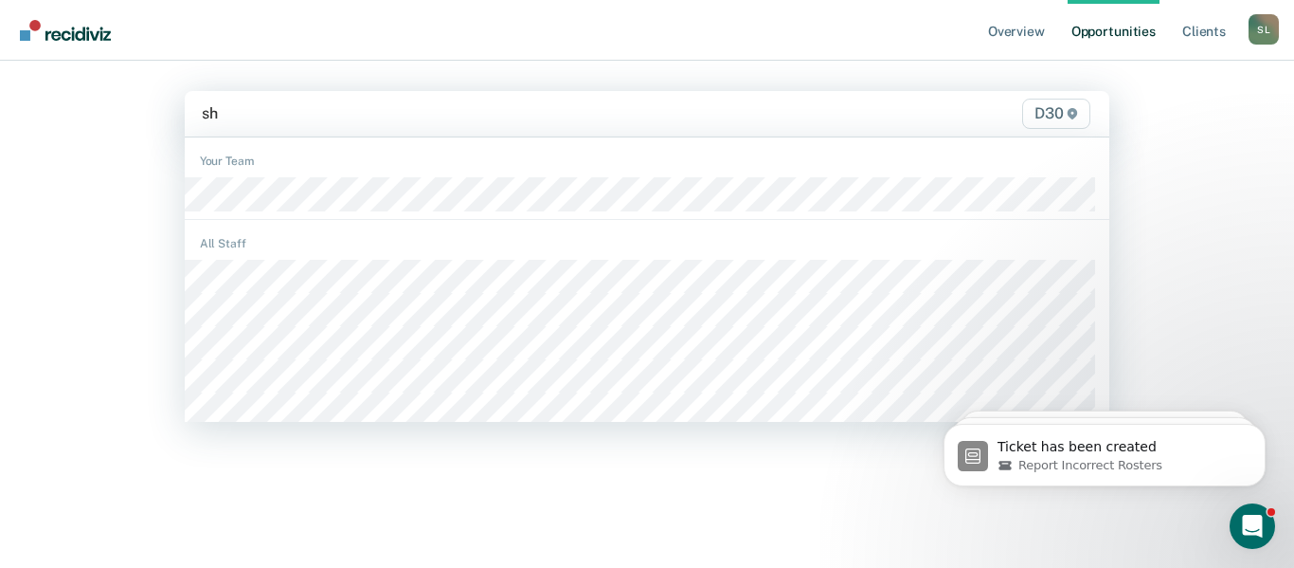
type input "she"
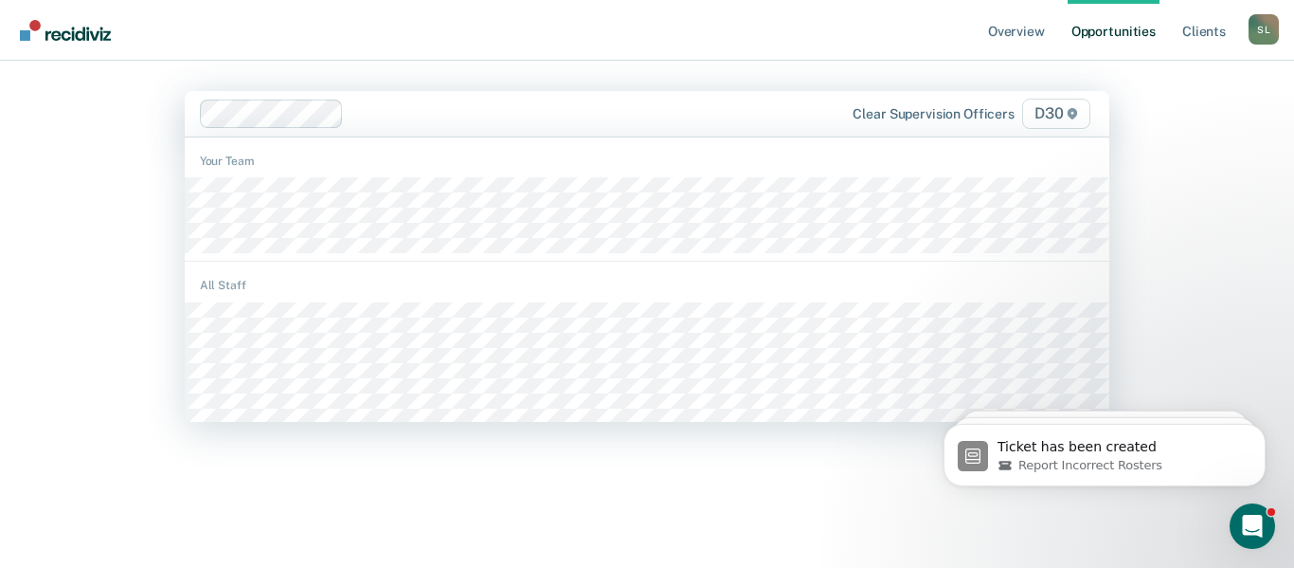
click at [362, 103] on div at bounding box center [588, 113] width 473 height 22
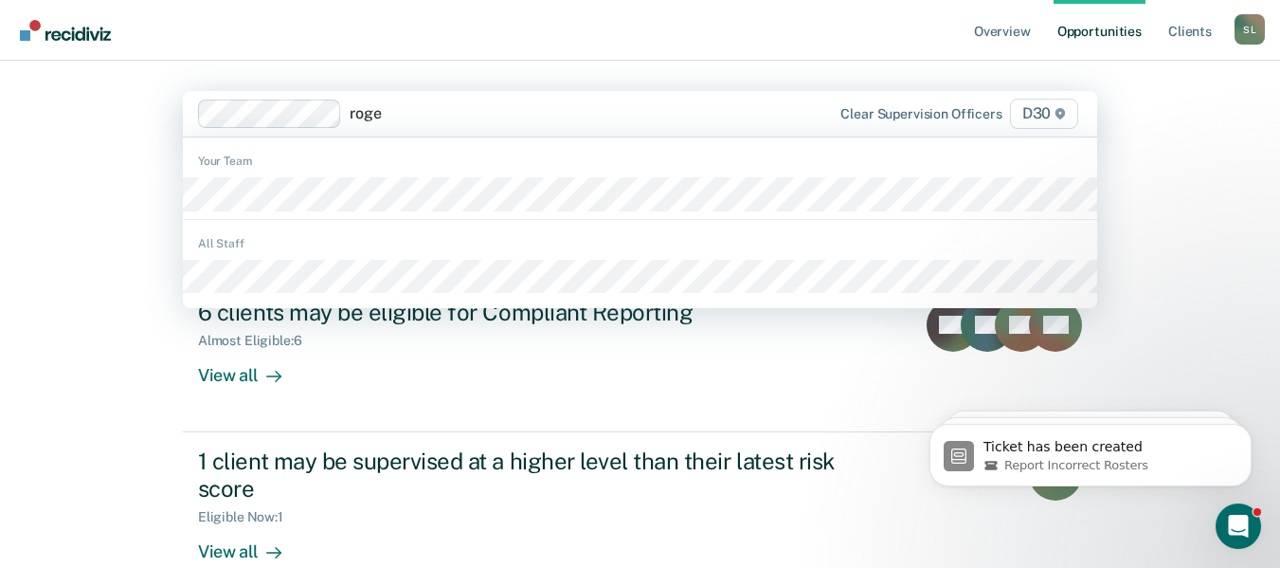
type input "[PERSON_NAME]"
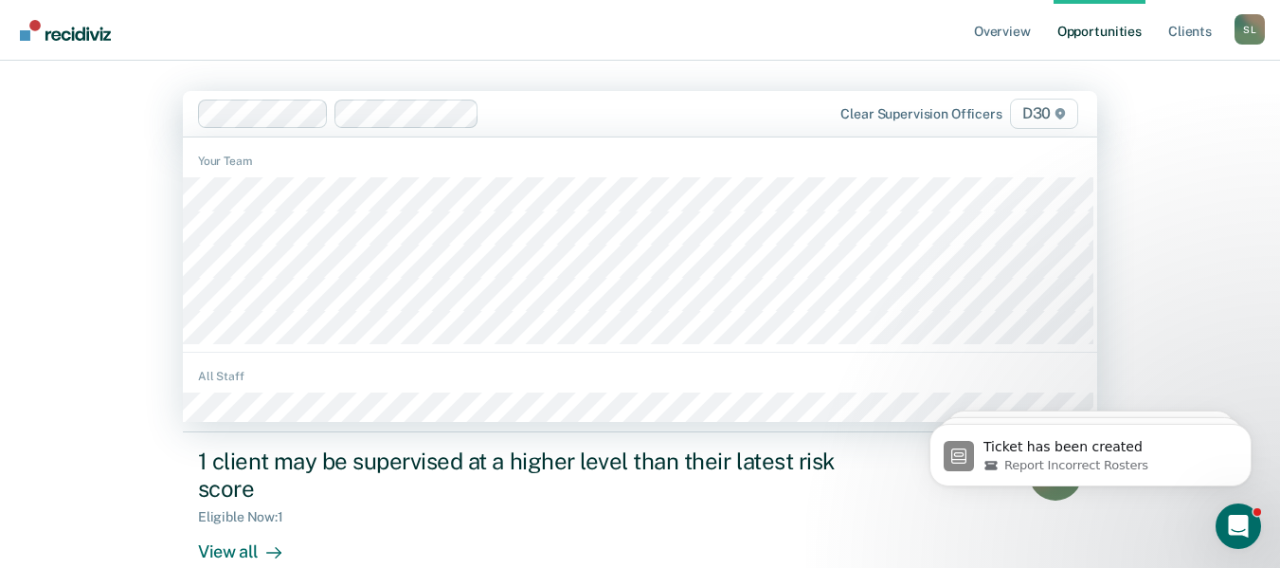
click at [521, 108] on div at bounding box center [651, 113] width 328 height 22
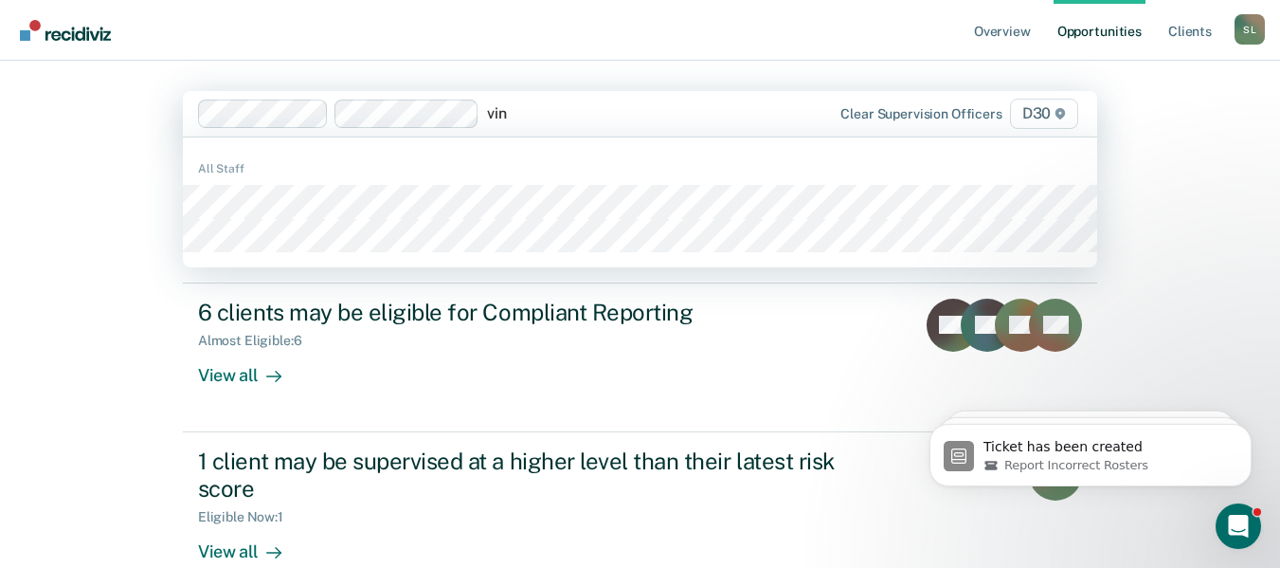
type input "vinc"
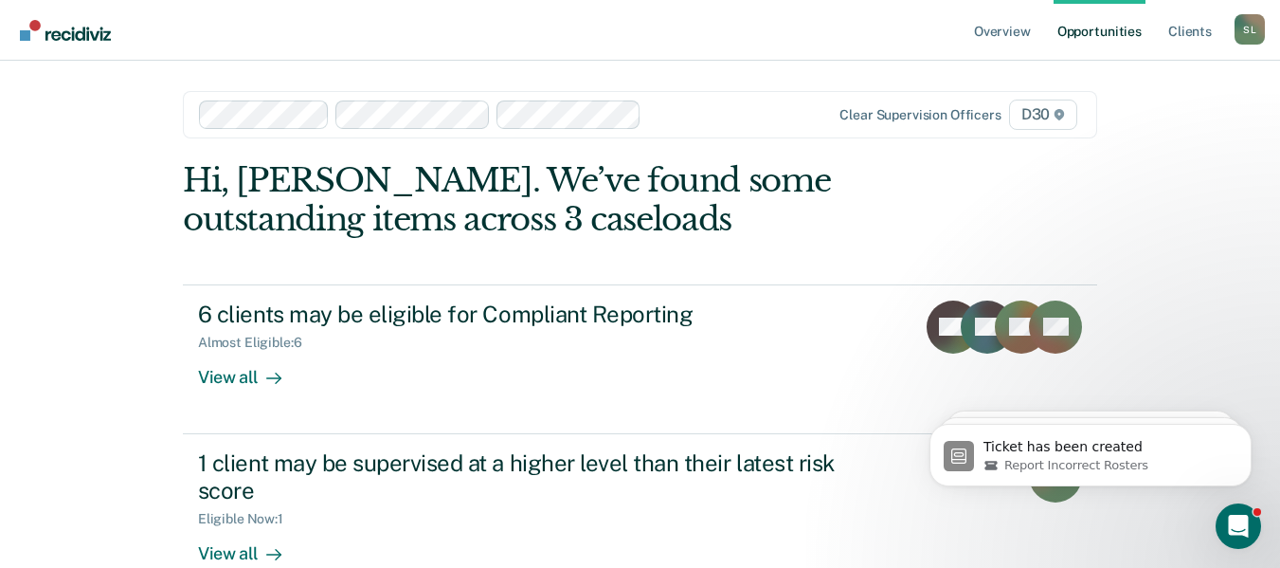
click at [690, 110] on div at bounding box center [732, 114] width 166 height 22
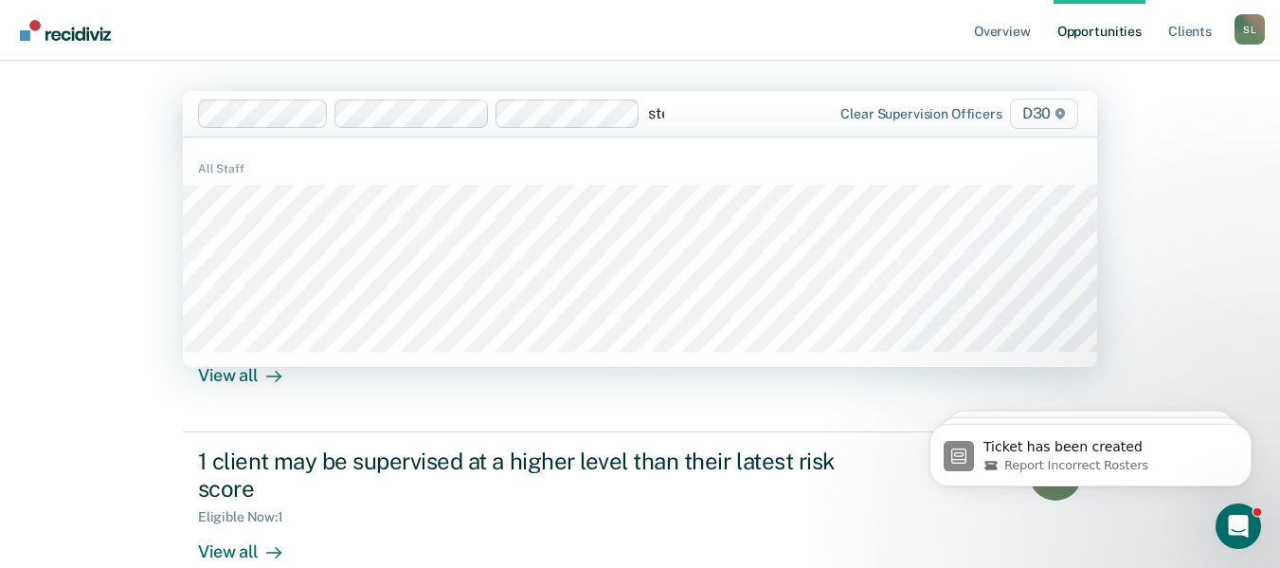
type input "step"
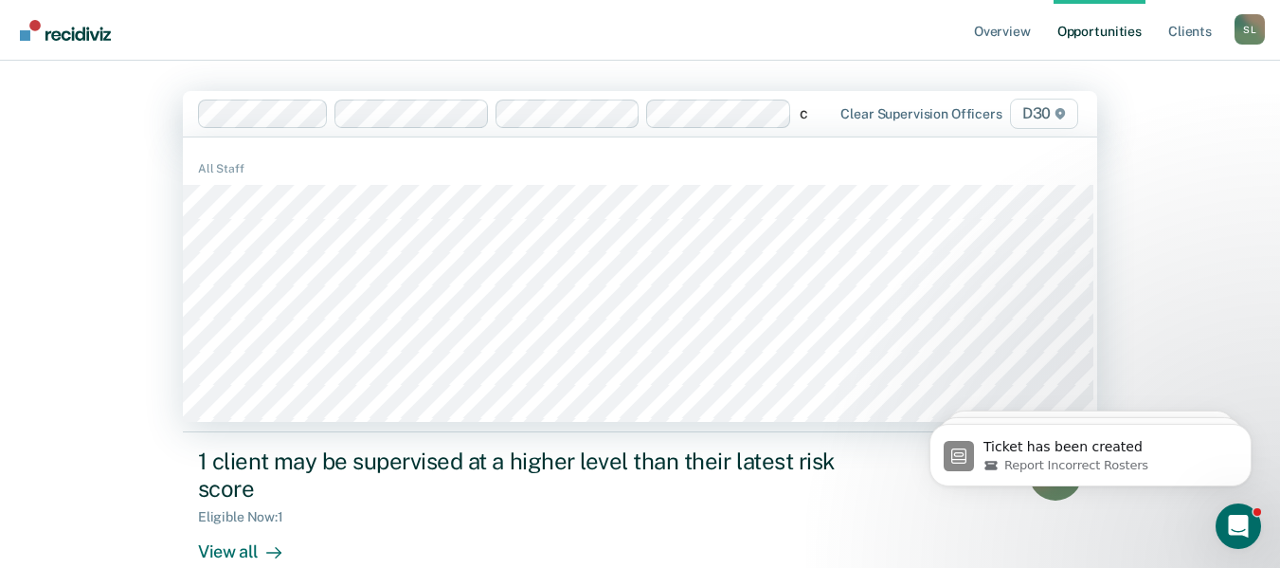
type input "cu"
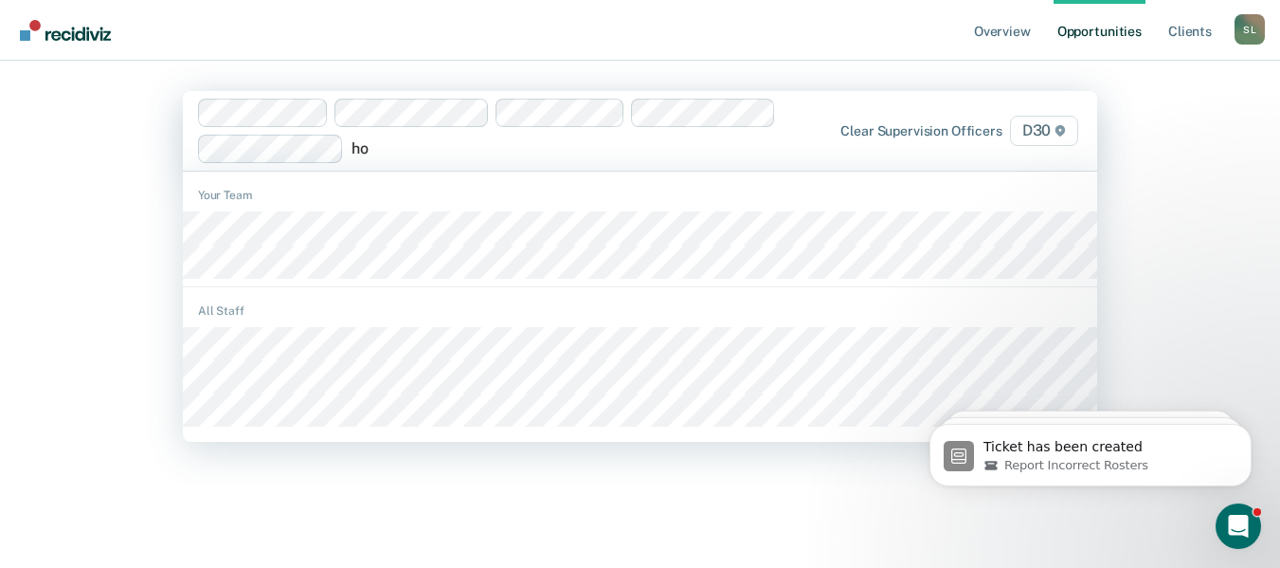
type input "hol"
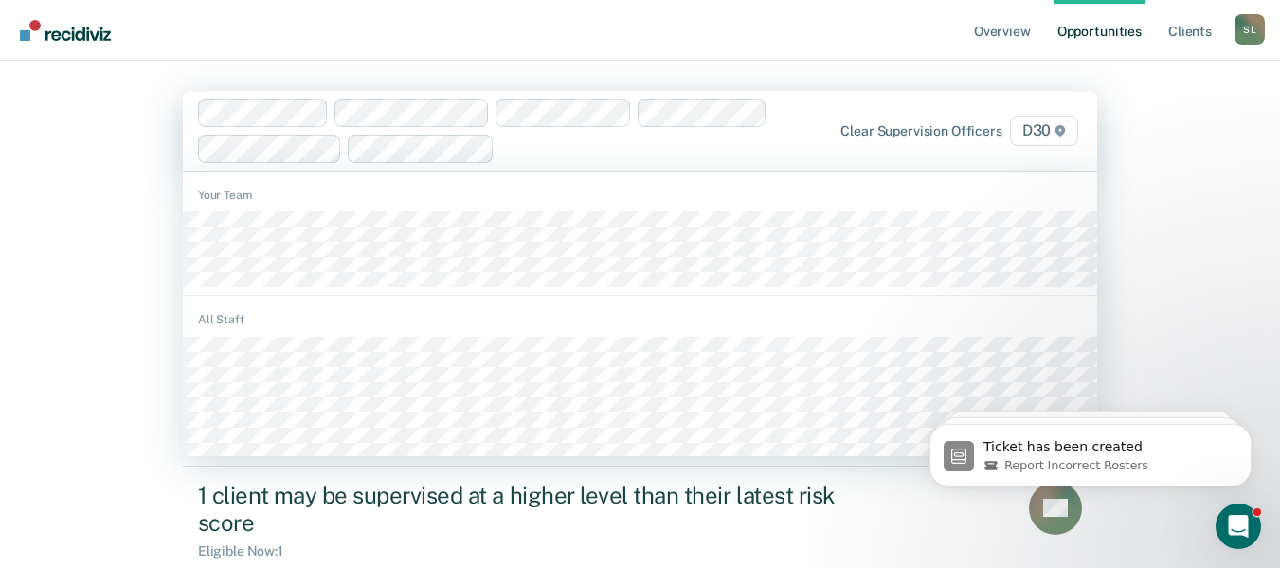
click at [519, 151] on div at bounding box center [658, 148] width 313 height 22
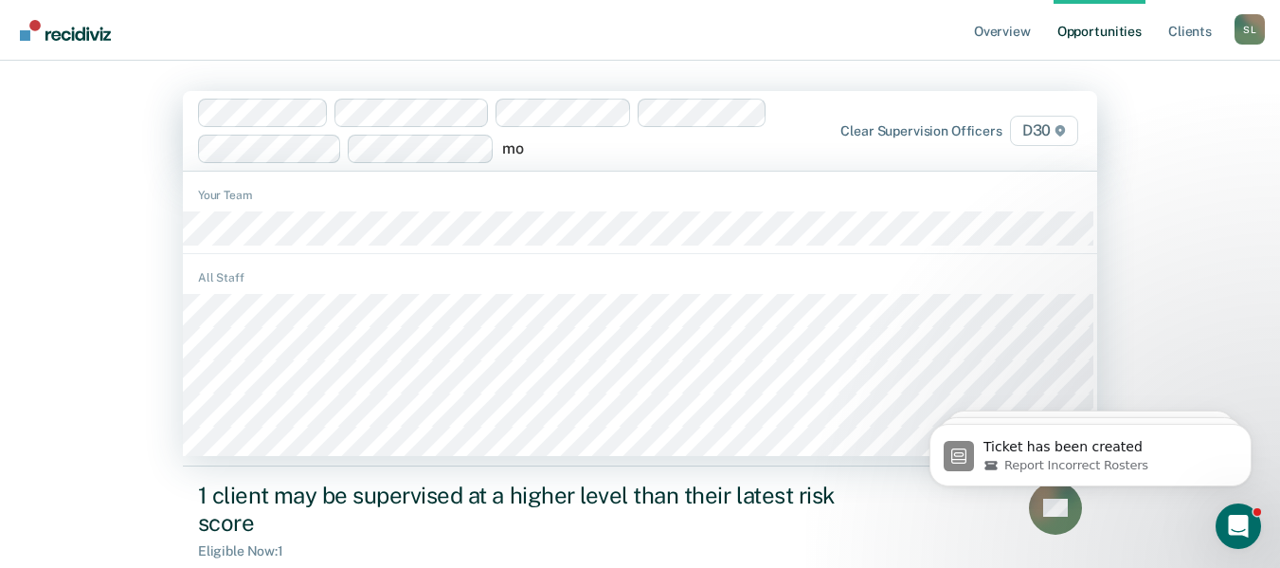
type input "mol"
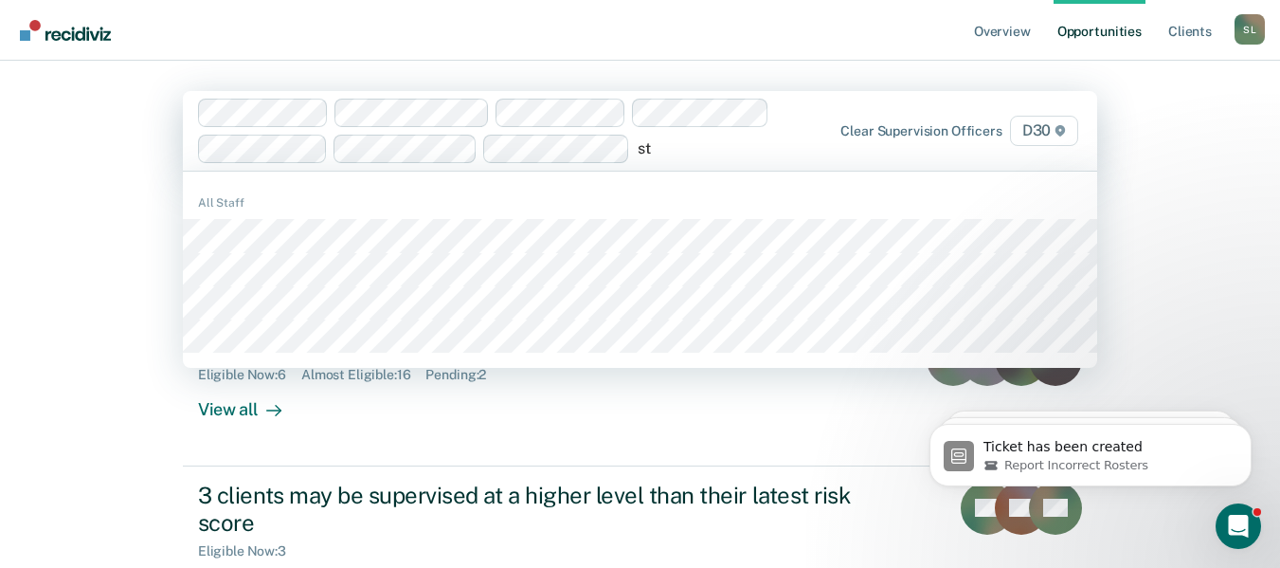
type input "s"
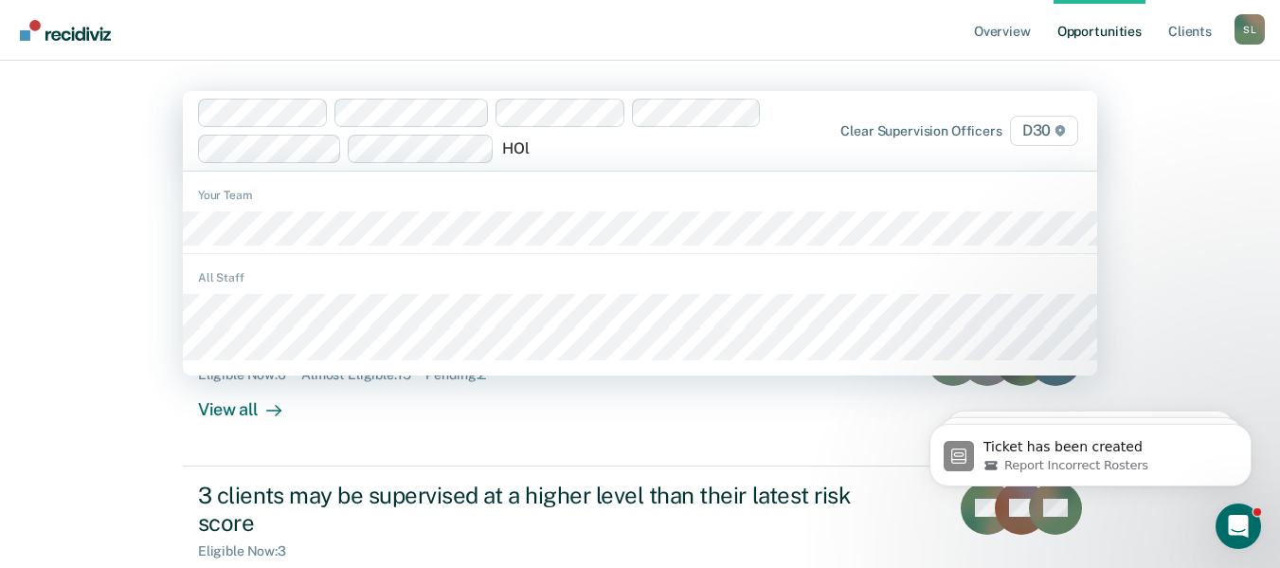
type input "[PERSON_NAME]"
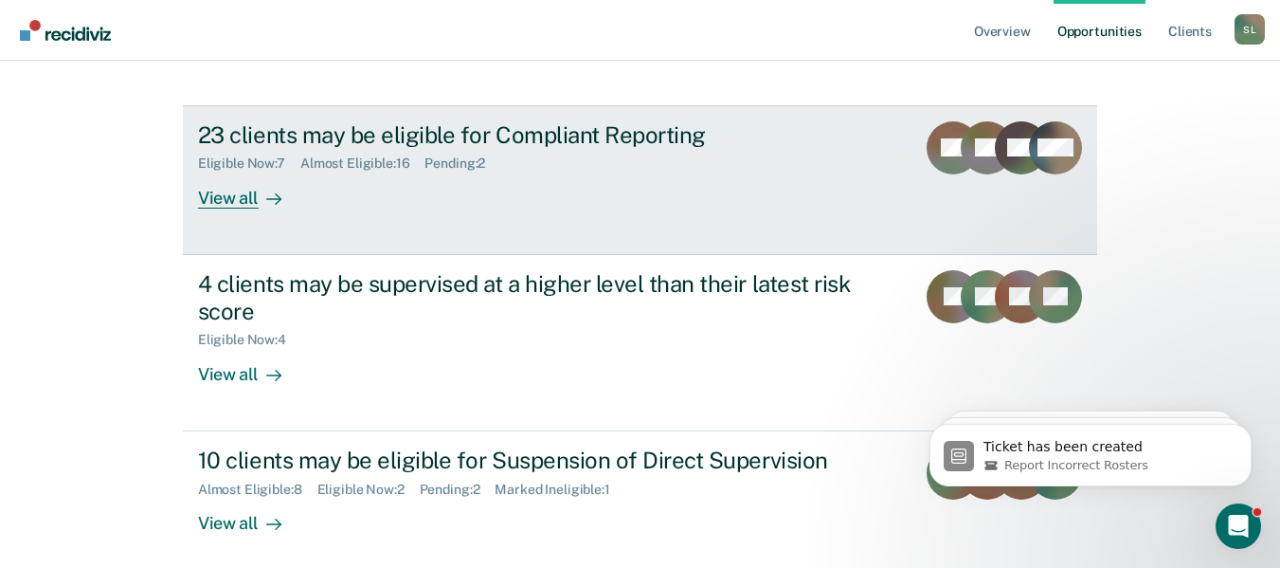
scroll to position [226, 0]
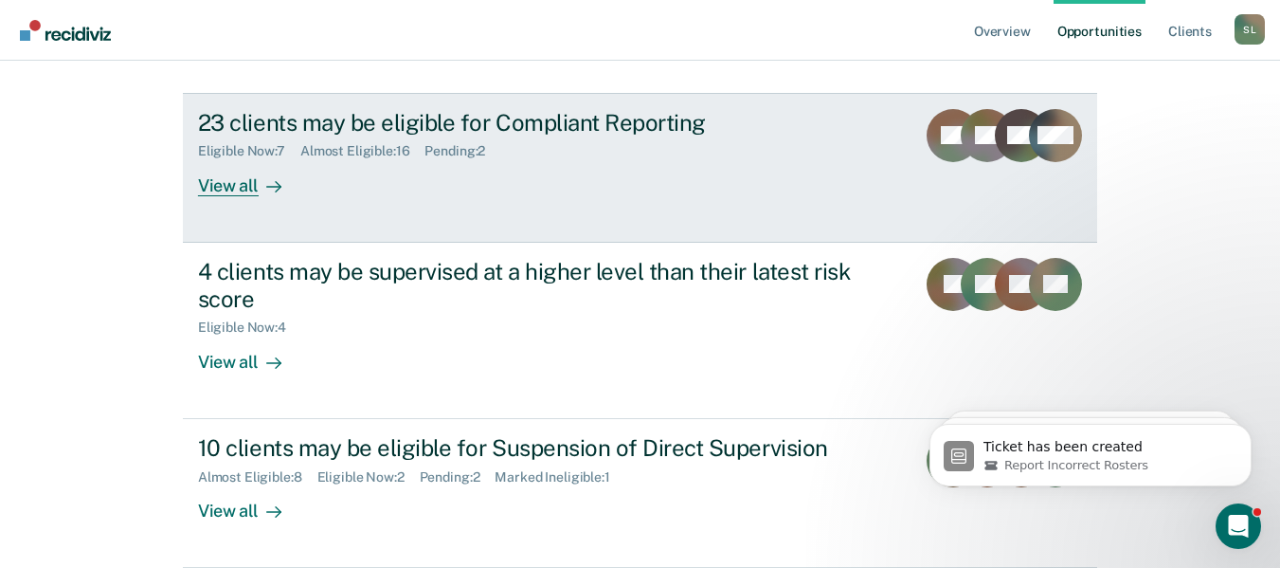
click at [243, 189] on div "View all" at bounding box center [251, 177] width 106 height 37
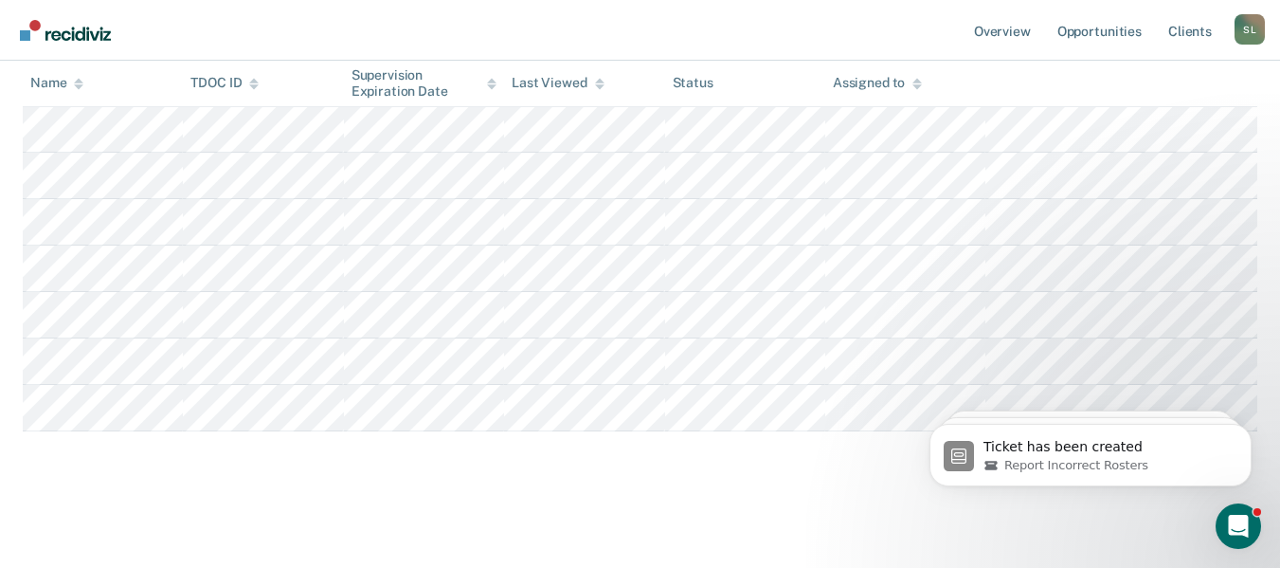
scroll to position [264, 0]
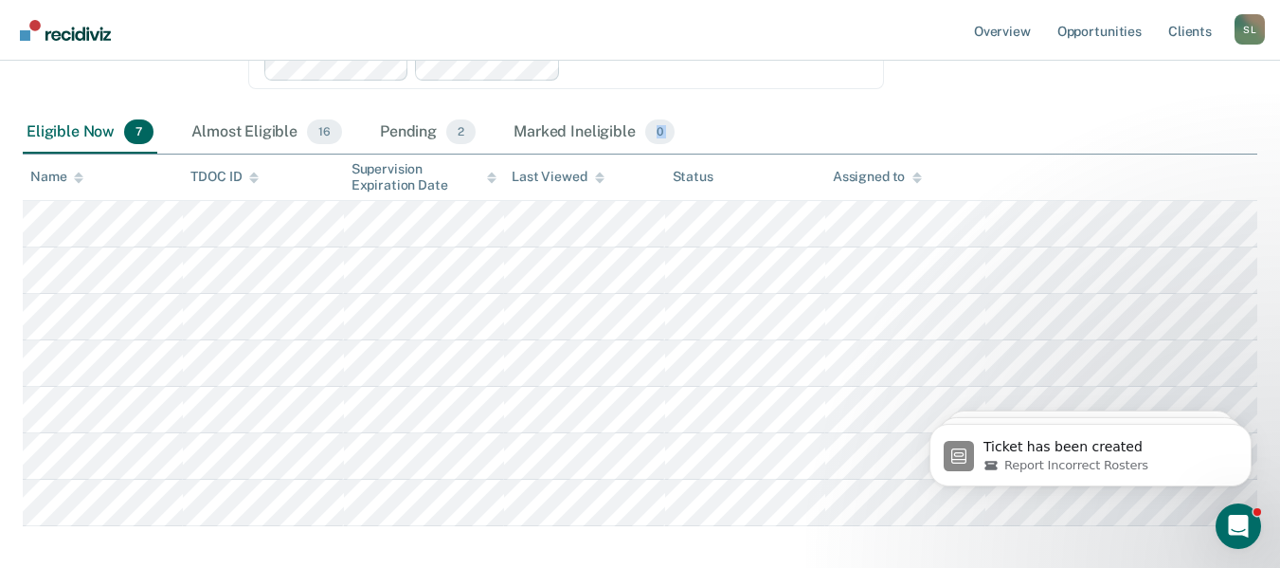
click at [586, 460] on div "Compliant Reporting Compliant Reporting is a level of supervision that uses an …" at bounding box center [640, 193] width 1235 height 654
click at [991, 113] on div "Eligible Now 7 Almost Eligible 16 Pending 2 Marked Ineligible 0" at bounding box center [640, 133] width 1235 height 43
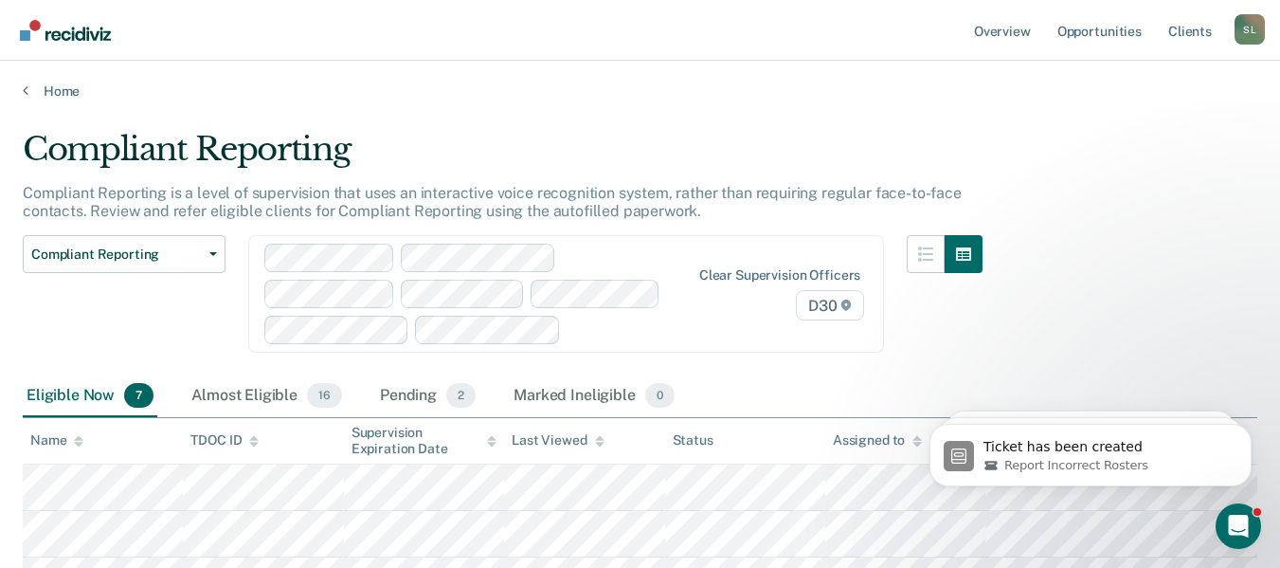
scroll to position [0, 0]
click at [945, 251] on button "button" at bounding box center [926, 255] width 38 height 38
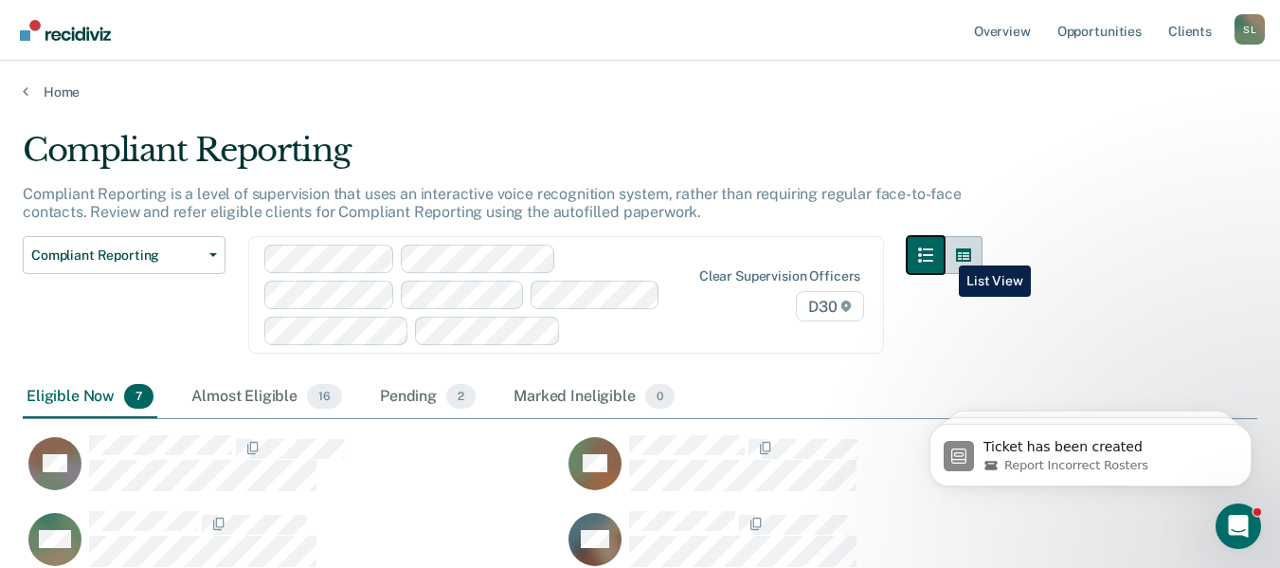
scroll to position [586, 1220]
click at [983, 251] on button "button" at bounding box center [964, 255] width 38 height 38
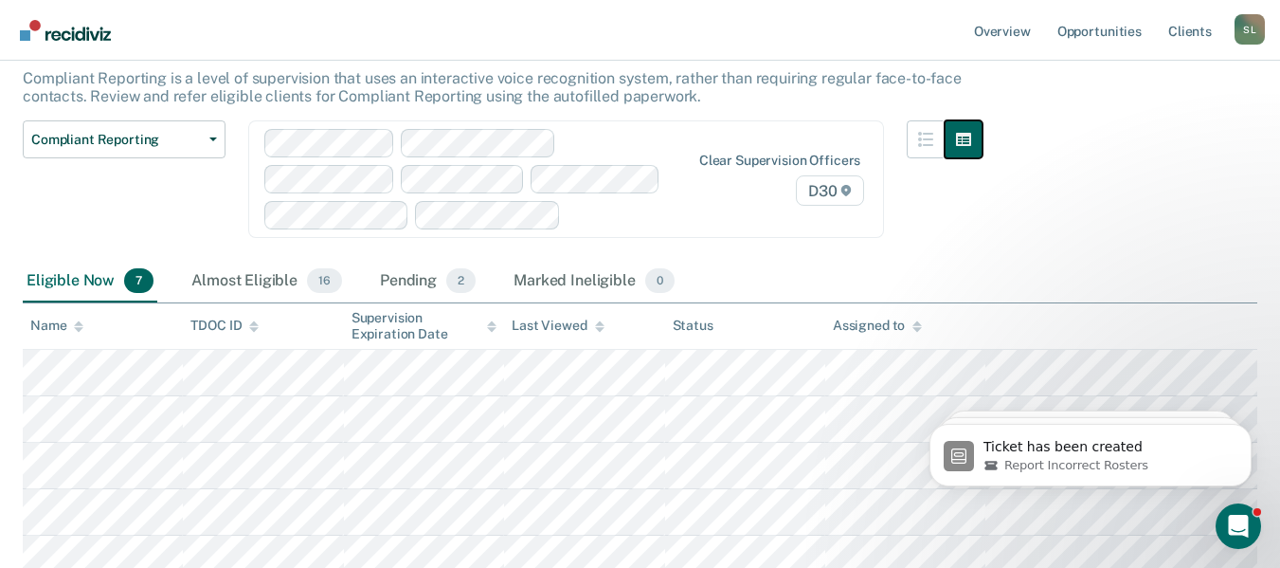
scroll to position [359, 0]
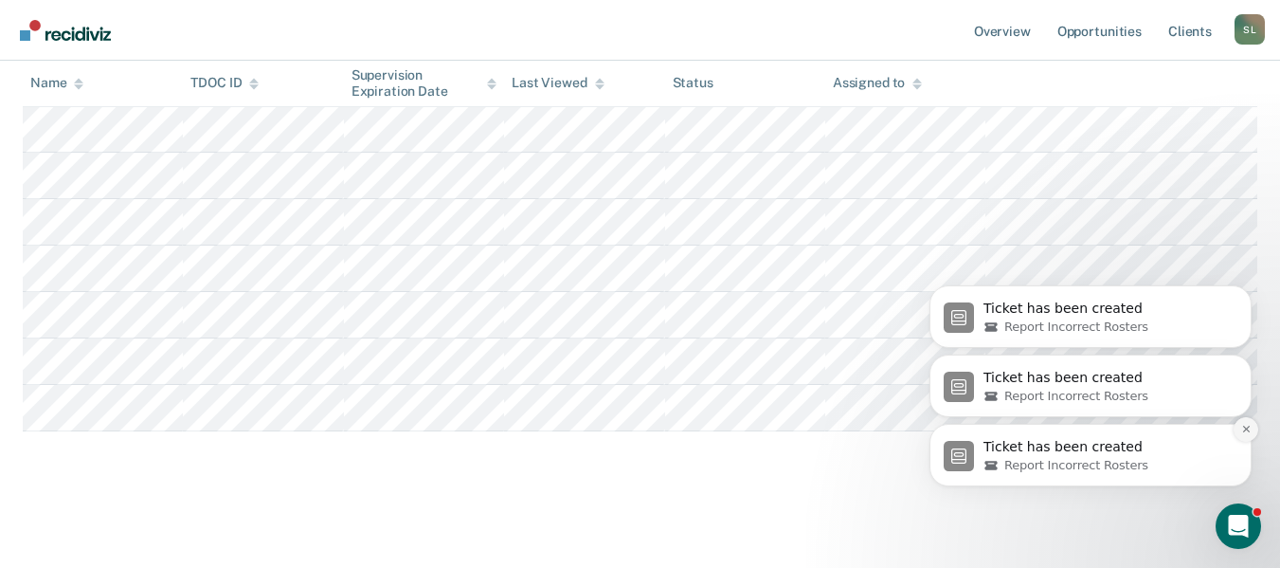
click at [1247, 423] on button "Dismiss notification" at bounding box center [1246, 429] width 25 height 25
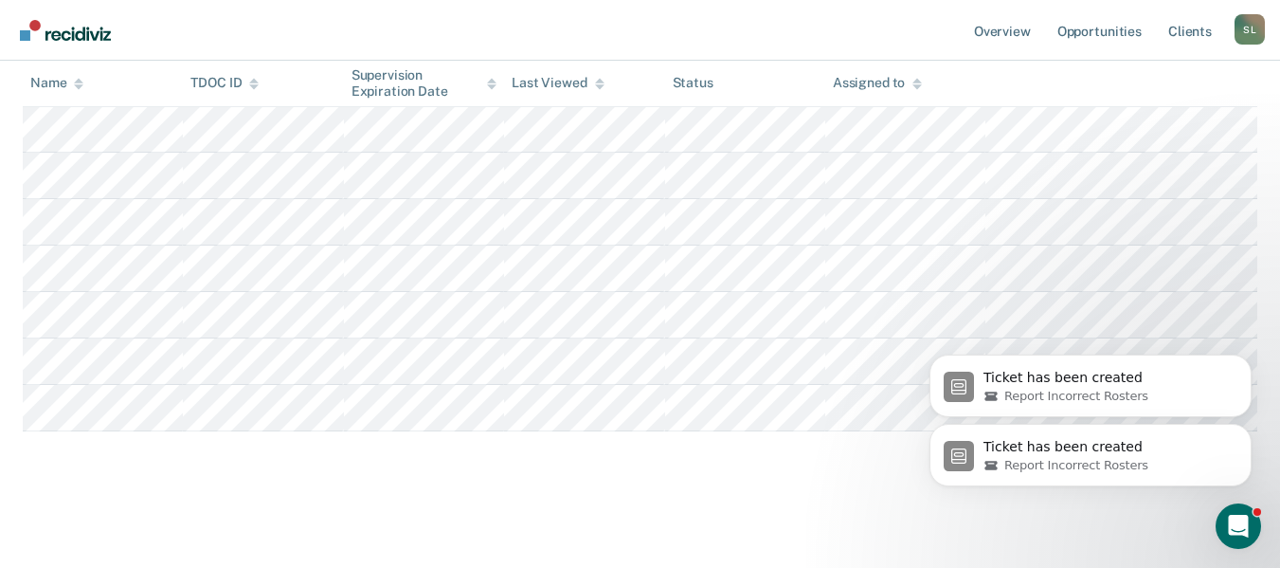
click at [1247, 431] on icon "Dismiss notification" at bounding box center [1246, 428] width 9 height 9
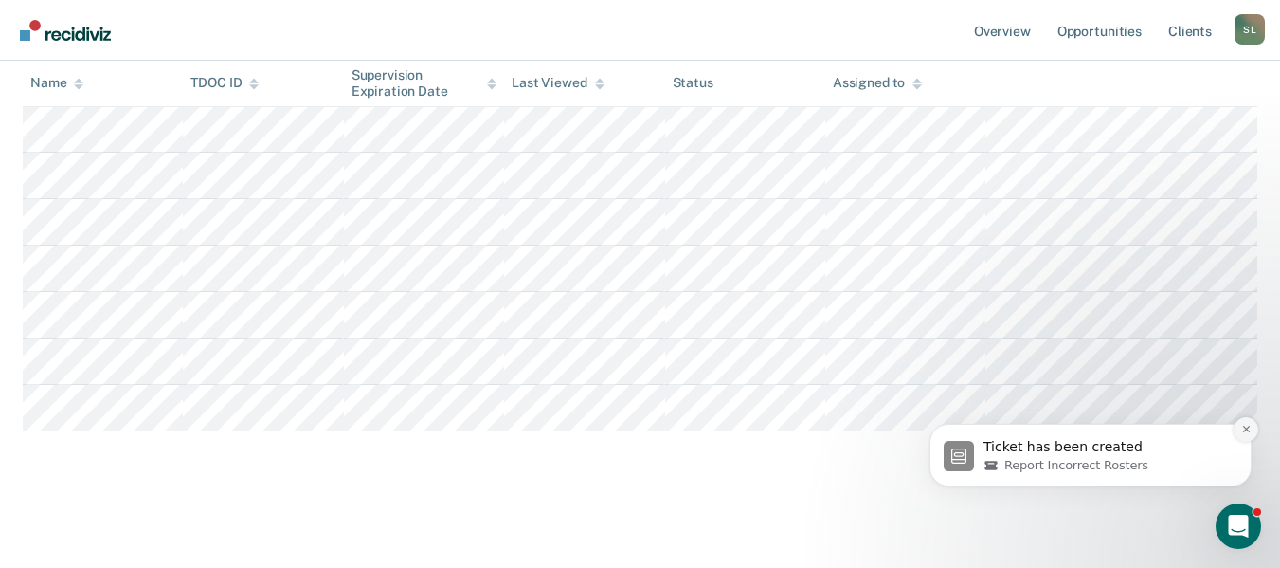
click at [1249, 428] on icon "Dismiss notification" at bounding box center [1246, 429] width 10 height 10
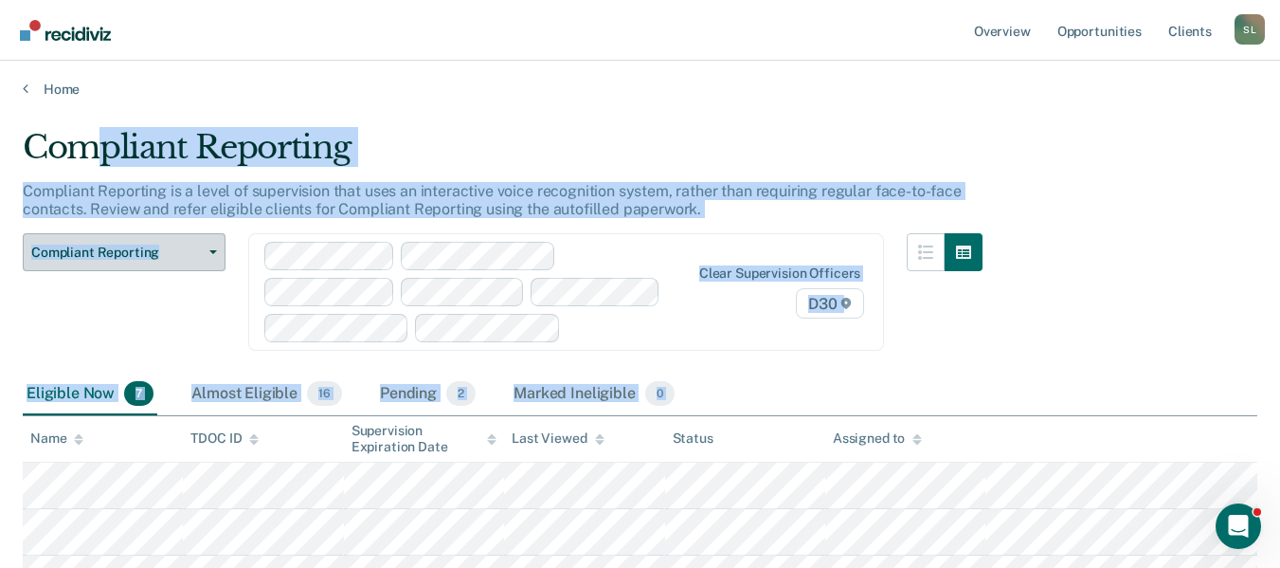
scroll to position [0, 0]
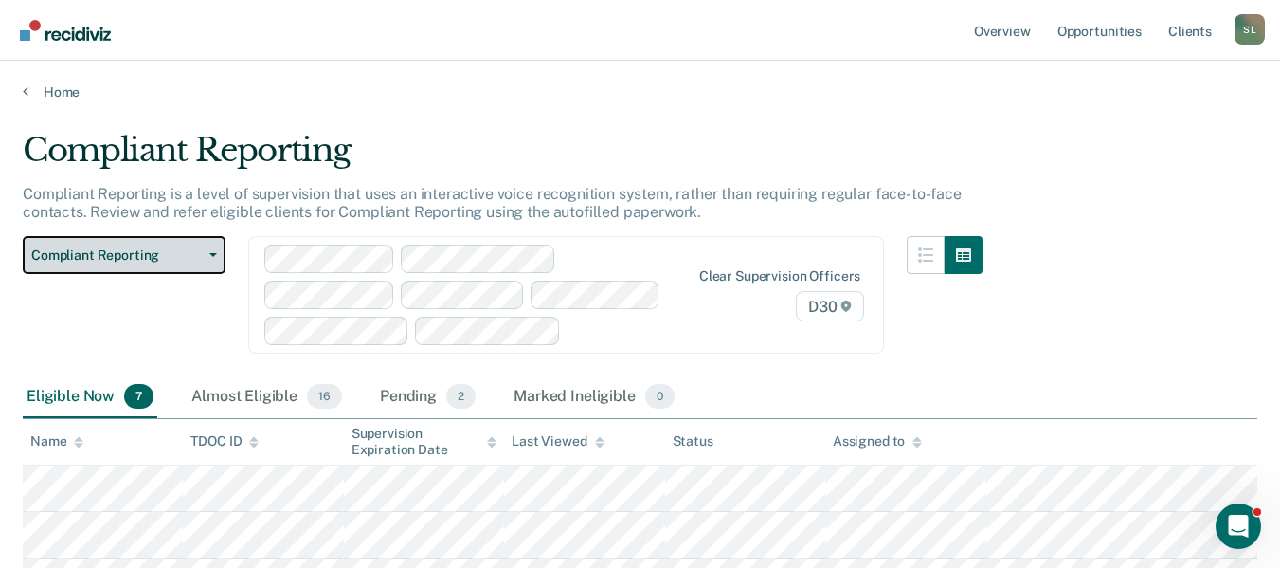
click at [199, 255] on span "Compliant Reporting" at bounding box center [116, 255] width 171 height 16
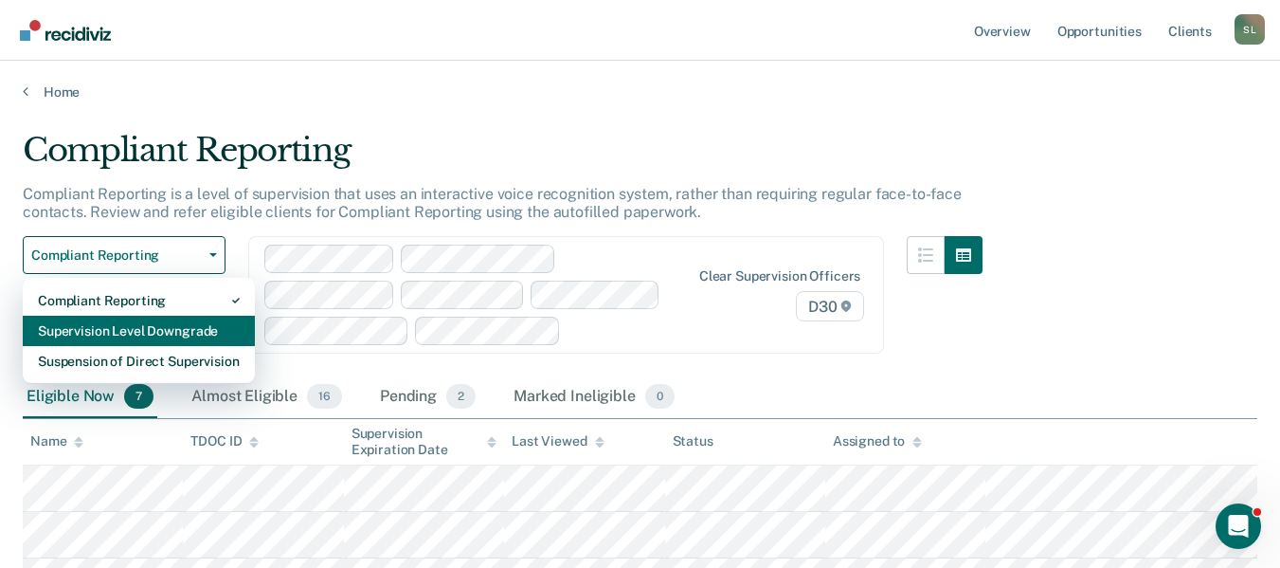
click at [180, 325] on div "Supervision Level Downgrade" at bounding box center [139, 331] width 202 height 30
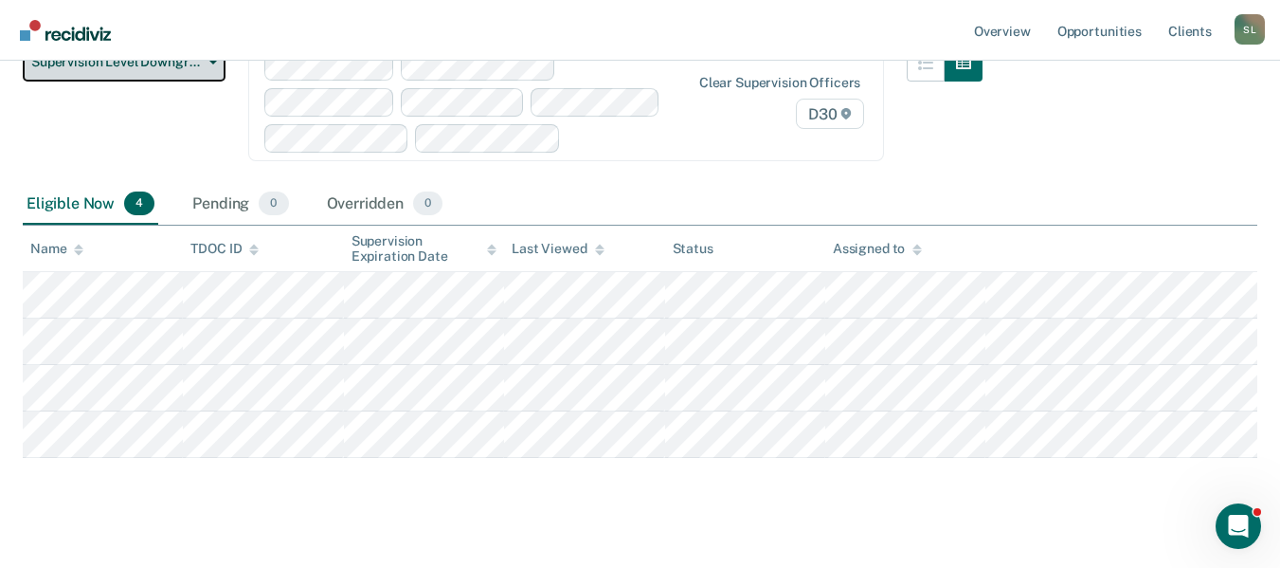
scroll to position [322, 0]
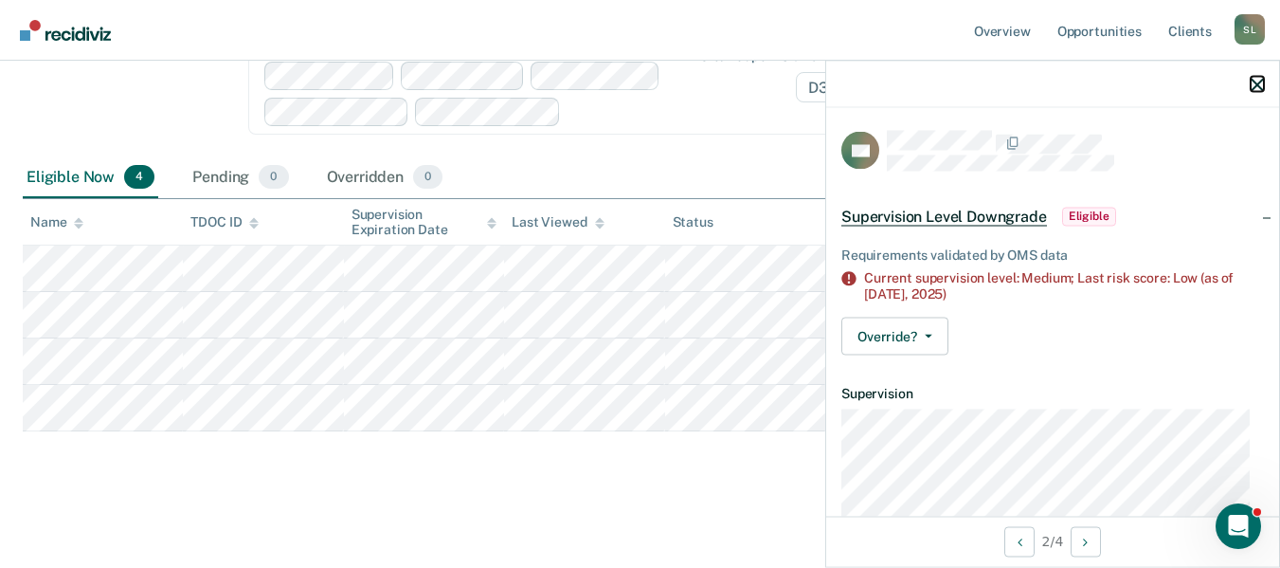
click at [1257, 85] on icon "button" at bounding box center [1257, 84] width 13 height 13
click at [782, 215] on th "Status" at bounding box center [745, 222] width 160 height 46
click at [1252, 90] on icon "button" at bounding box center [1257, 84] width 13 height 13
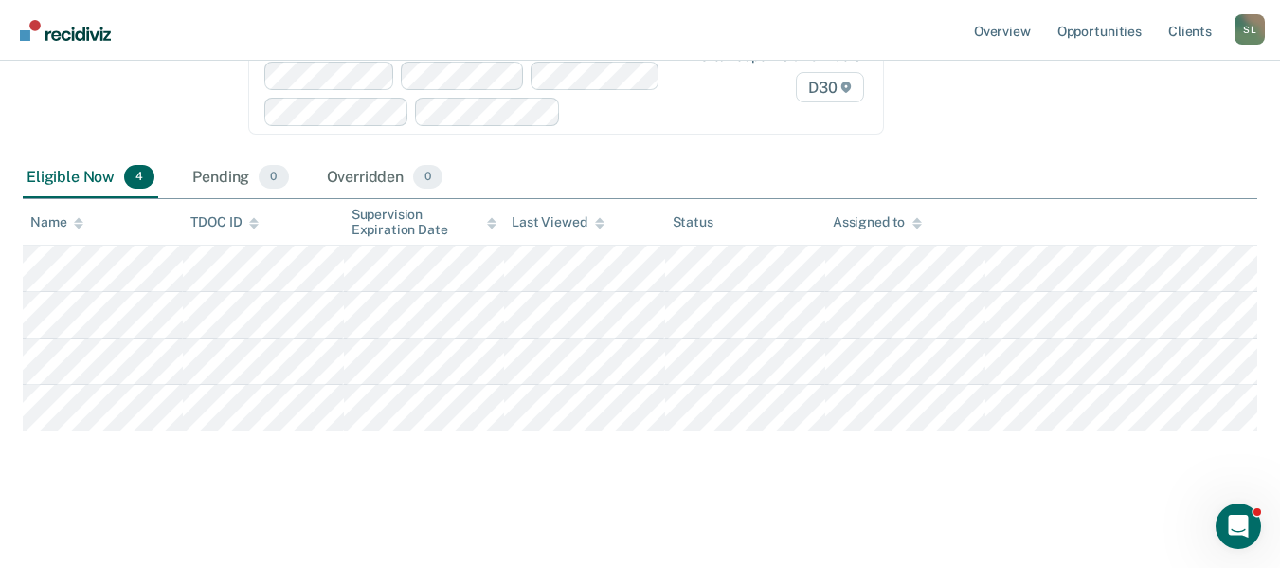
drag, startPoint x: 988, startPoint y: 469, endPoint x: 20, endPoint y: 222, distance: 999.4
click at [20, 222] on main "Supervision Level Downgrade This alert helps staff identify people who may be s…" at bounding box center [640, 170] width 1280 height 784
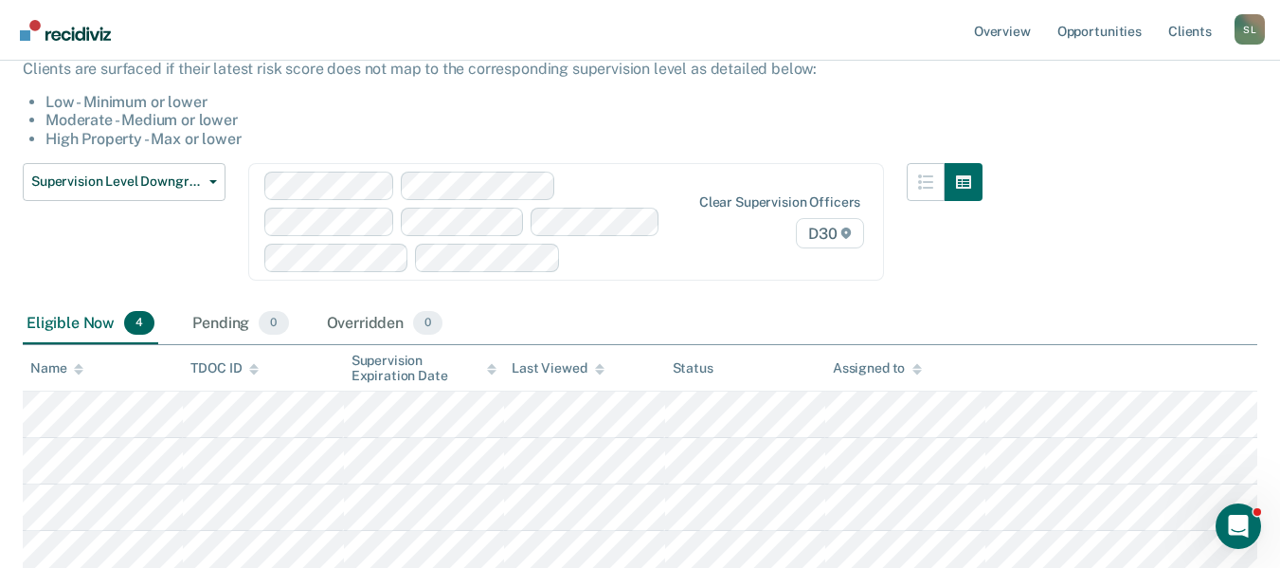
scroll to position [0, 0]
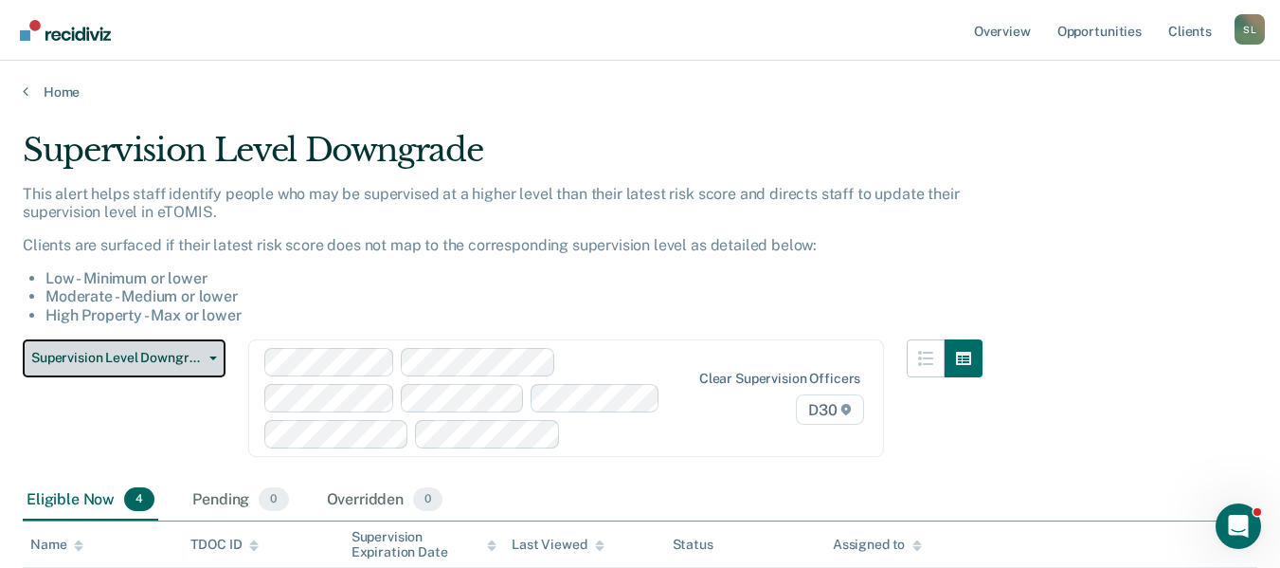
click at [137, 358] on span "Supervision Level Downgrade" at bounding box center [116, 358] width 171 height 16
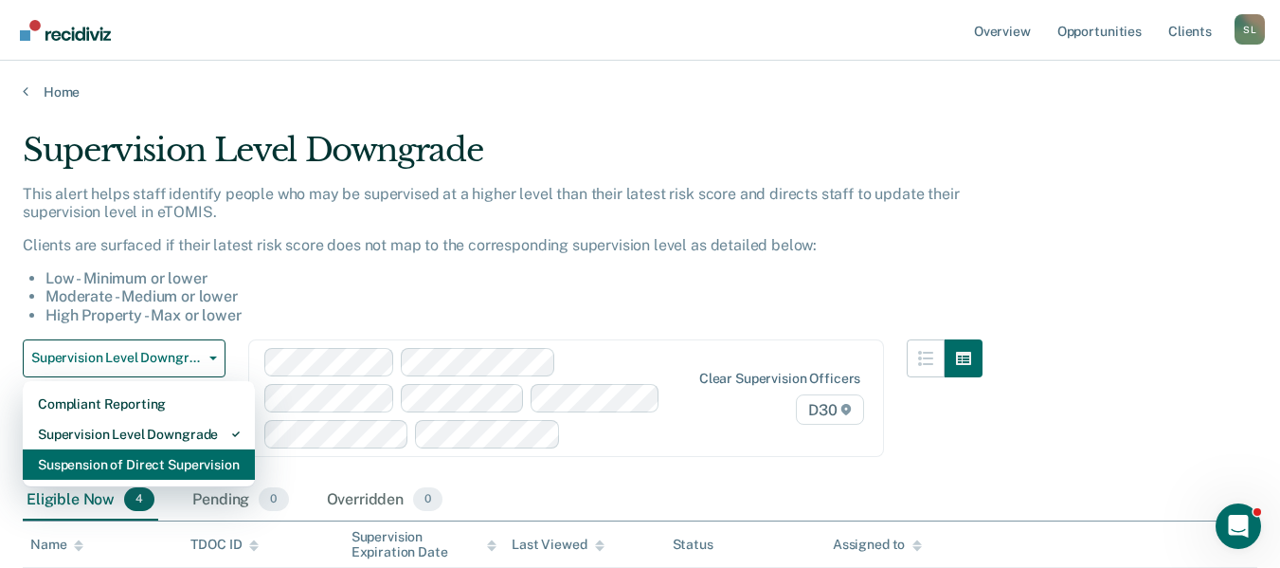
click at [107, 463] on div "Suspension of Direct Supervision" at bounding box center [139, 464] width 202 height 30
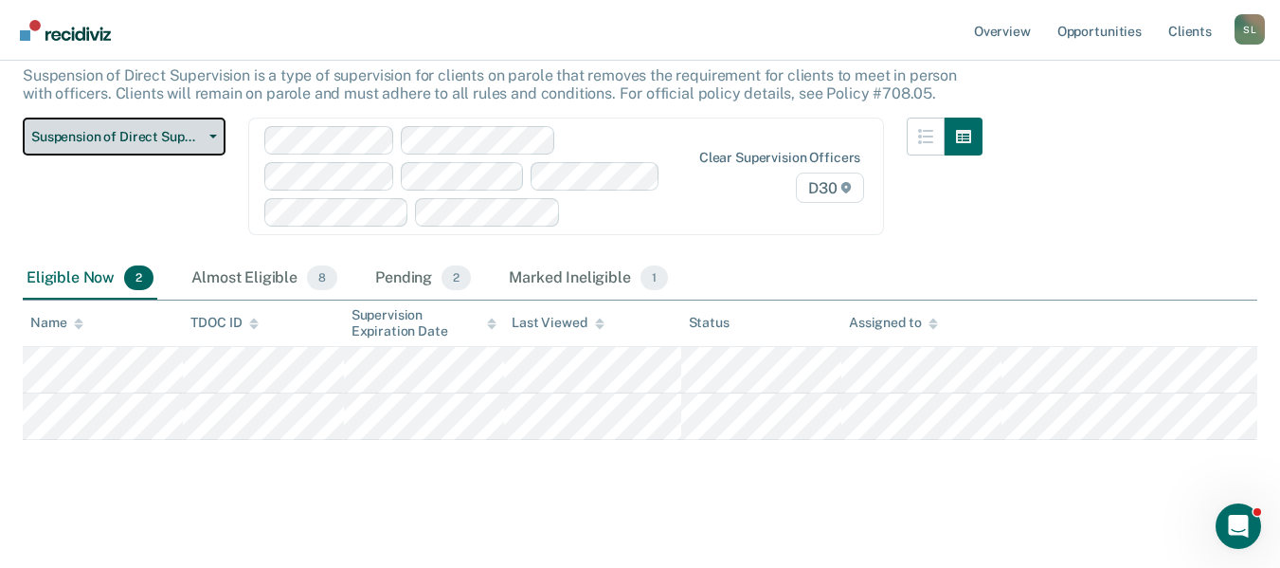
scroll to position [127, 0]
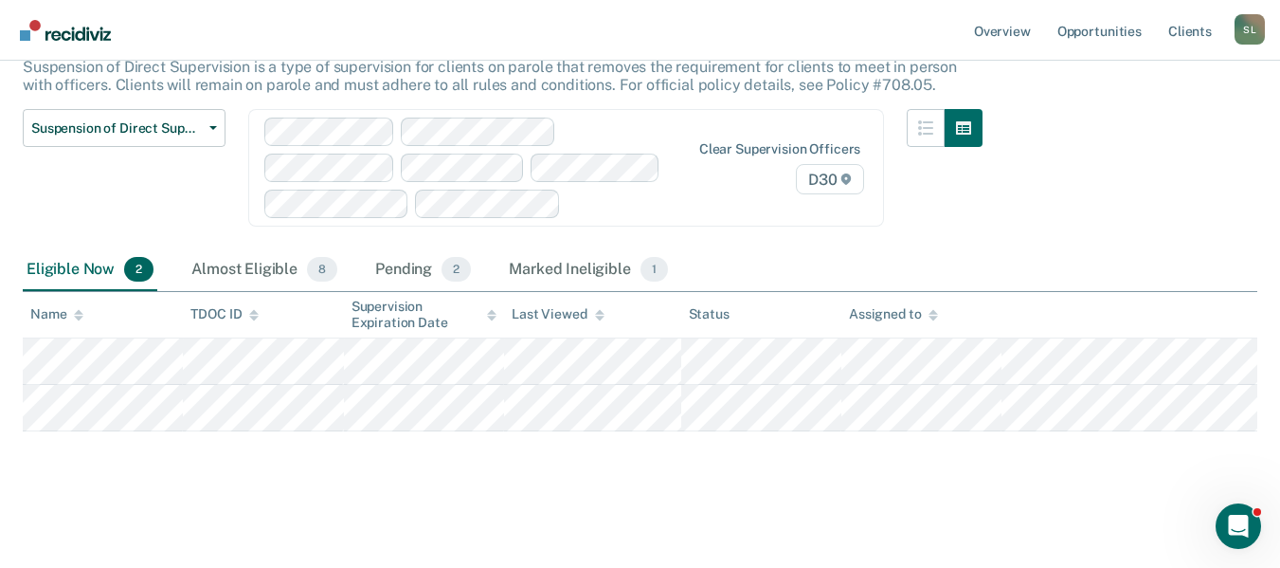
click at [999, 502] on main "Suspension of Direct Supervision Suspension of Direct Supervision is a type of …" at bounding box center [640, 267] width 1280 height 588
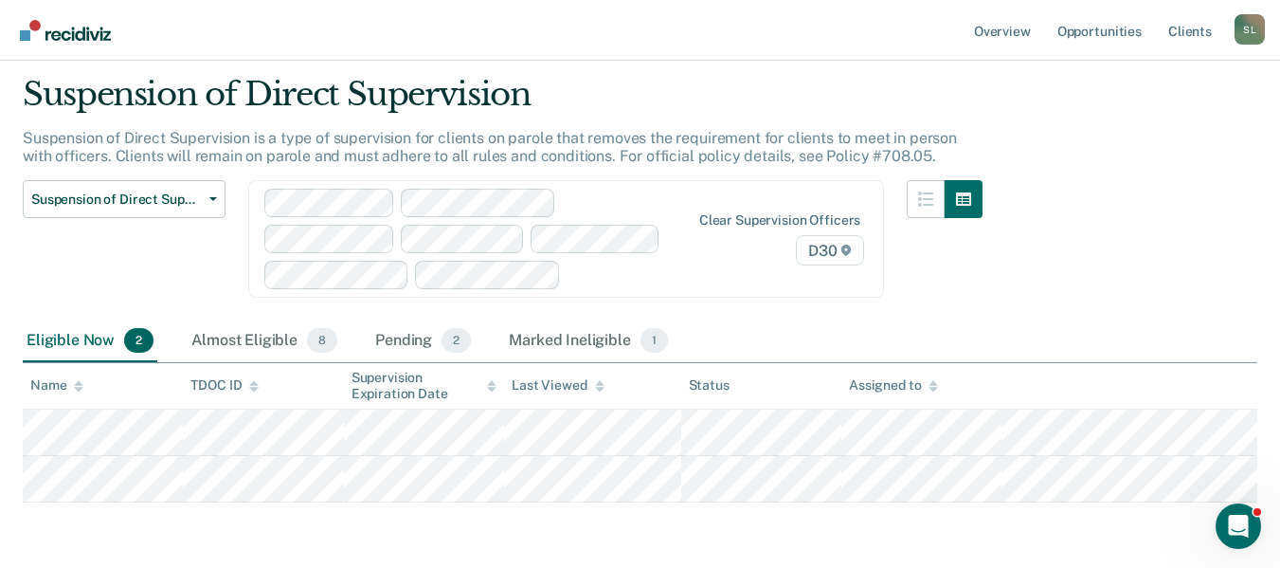
scroll to position [0, 0]
